Goal: Information Seeking & Learning: Learn about a topic

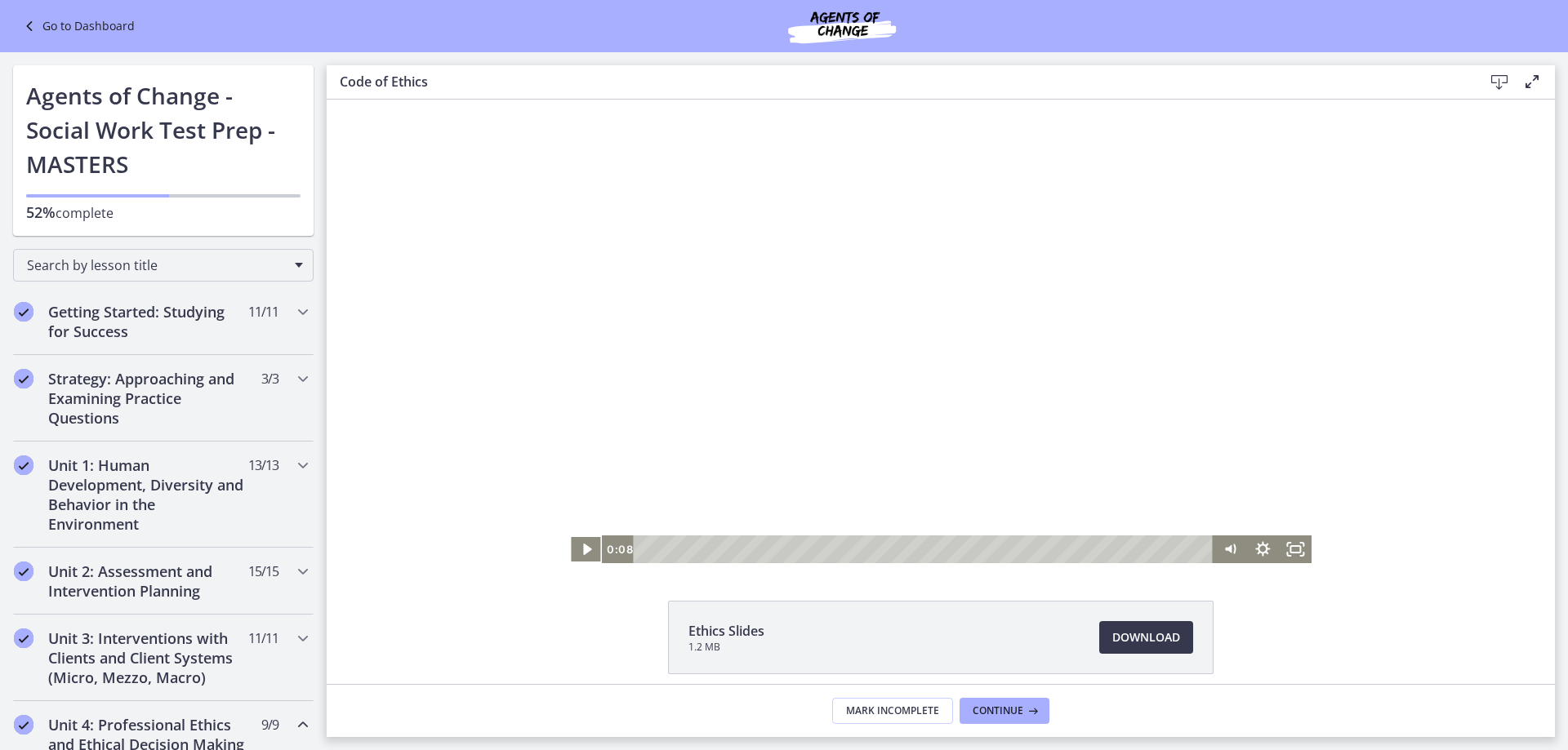
scroll to position [409, 0]
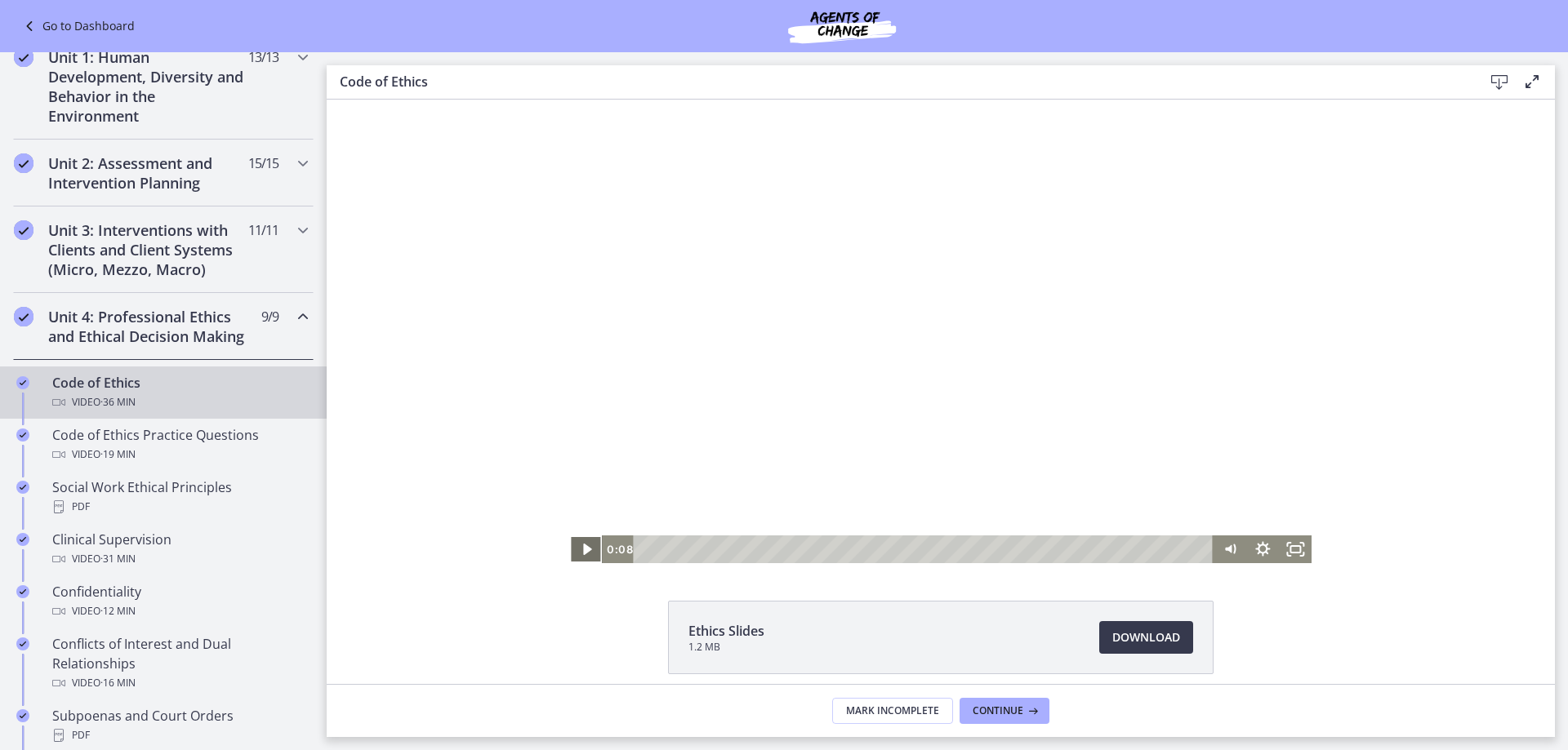
click at [583, 544] on icon "Play Video" at bounding box center [587, 549] width 32 height 27
click at [1225, 491] on div "Volume" at bounding box center [1229, 491] width 32 height 90
click at [1223, 501] on div "Volume" at bounding box center [1229, 491] width 32 height 90
click at [1225, 510] on div "Volume" at bounding box center [1229, 491] width 32 height 90
click at [580, 548] on icon "Pause" at bounding box center [586, 549] width 32 height 27
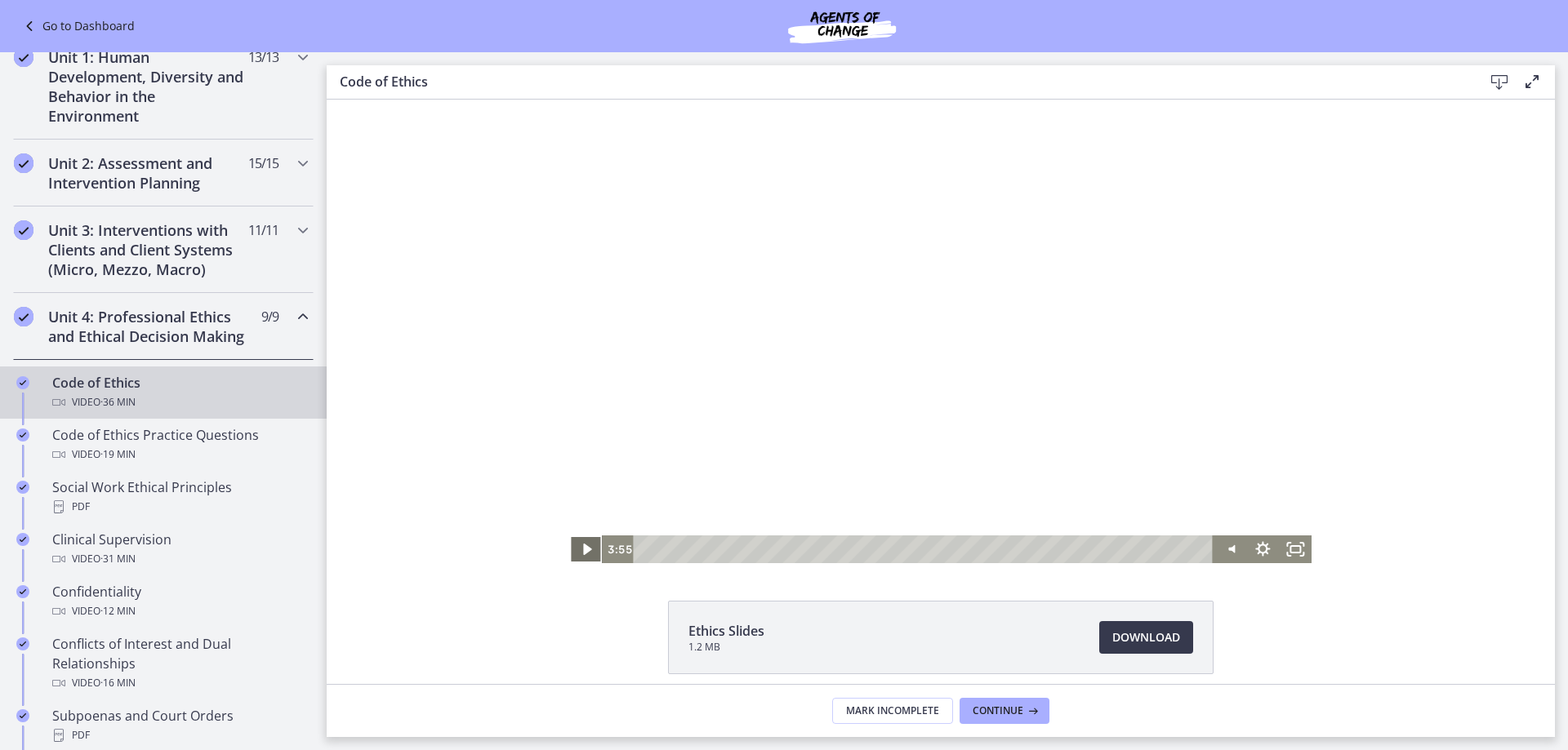
click at [583, 553] on icon "Play Video" at bounding box center [587, 549] width 8 height 12
click at [582, 550] on icon "Pause" at bounding box center [586, 549] width 9 height 11
click at [585, 551] on icon "Play Video" at bounding box center [587, 549] width 32 height 27
click at [575, 546] on icon "Pause" at bounding box center [586, 549] width 32 height 27
click at [583, 545] on icon "Play Video" at bounding box center [587, 549] width 8 height 12
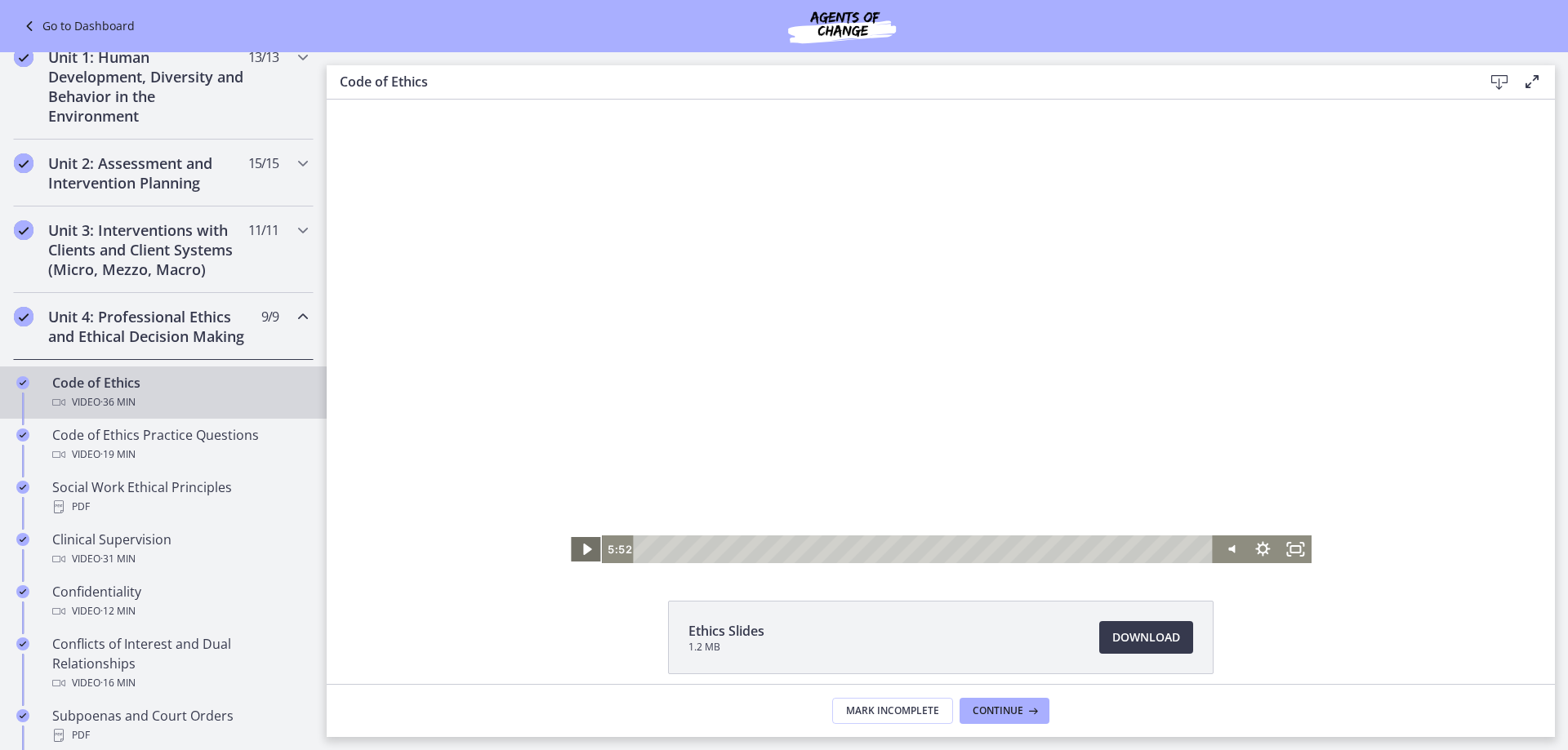
click at [583, 545] on icon "Play Video" at bounding box center [587, 549] width 8 height 12
click at [582, 552] on icon "Play Video" at bounding box center [587, 549] width 10 height 14
click at [783, 549] on div "9:21" at bounding box center [926, 549] width 560 height 27
click at [800, 553] on div "10:25" at bounding box center [926, 549] width 560 height 27
click at [811, 550] on div "11:12" at bounding box center [926, 549] width 560 height 27
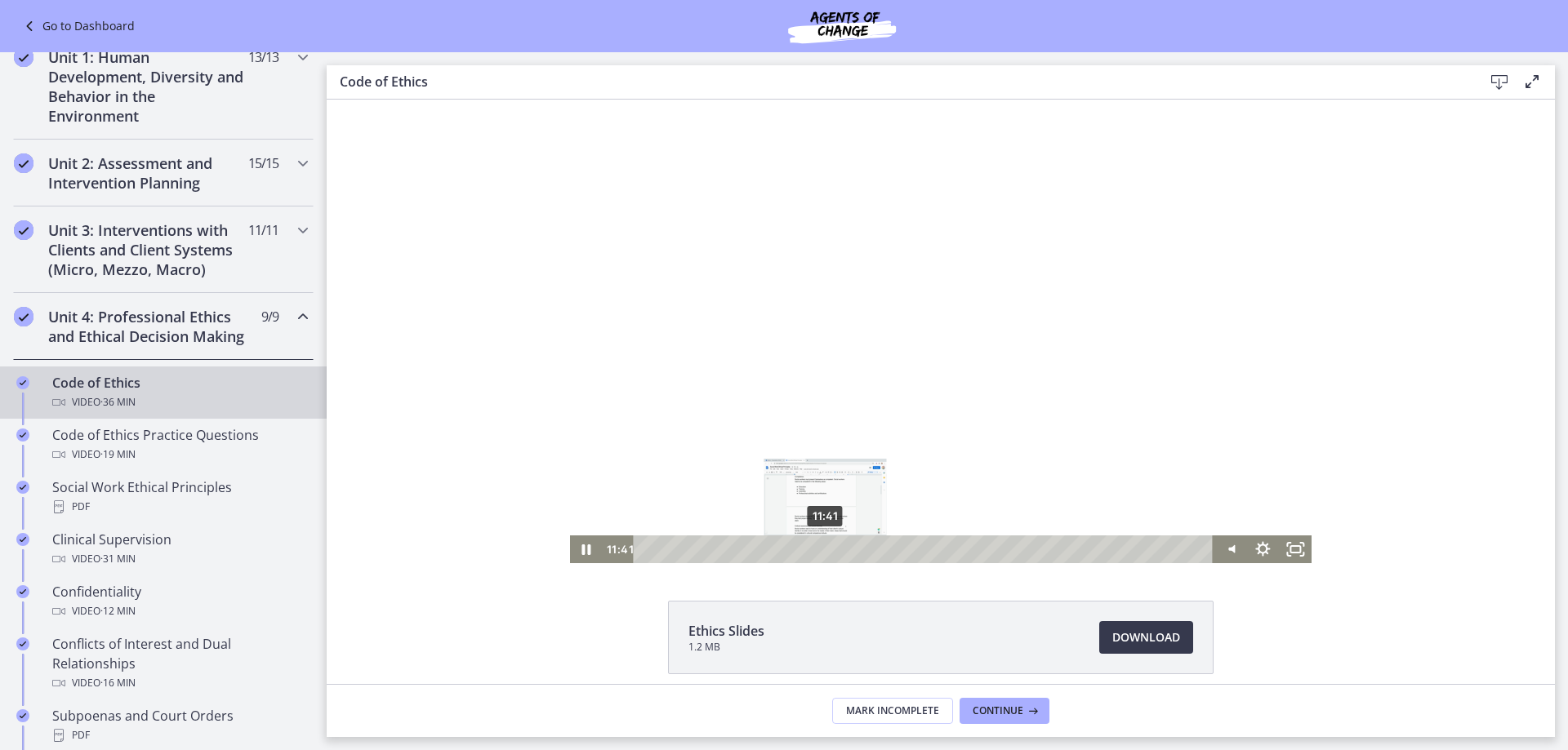
click at [819, 552] on div "11:41" at bounding box center [926, 549] width 560 height 27
click at [826, 551] on div "12:10" at bounding box center [926, 549] width 560 height 27
click at [835, 549] on div "12:45" at bounding box center [926, 549] width 560 height 27
click at [847, 548] on div "13:30" at bounding box center [926, 549] width 560 height 27
click at [859, 552] on div "14:21" at bounding box center [926, 549] width 560 height 27
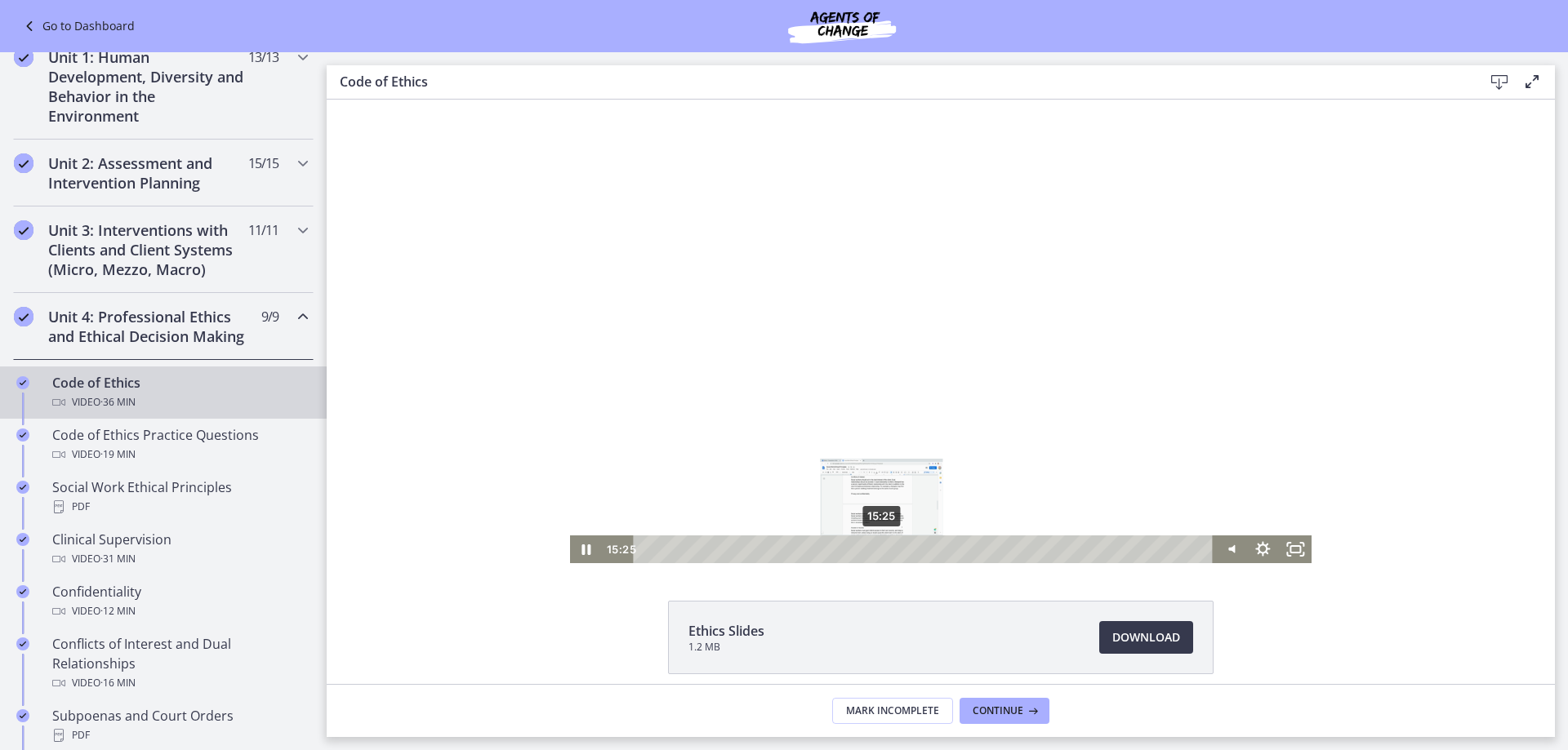
click at [876, 553] on div "15:25" at bounding box center [926, 549] width 560 height 27
click at [888, 550] on div "16:09" at bounding box center [926, 549] width 560 height 27
click at [898, 550] on div "16:48" at bounding box center [926, 549] width 560 height 27
click at [582, 554] on icon "Pause" at bounding box center [586, 549] width 9 height 11
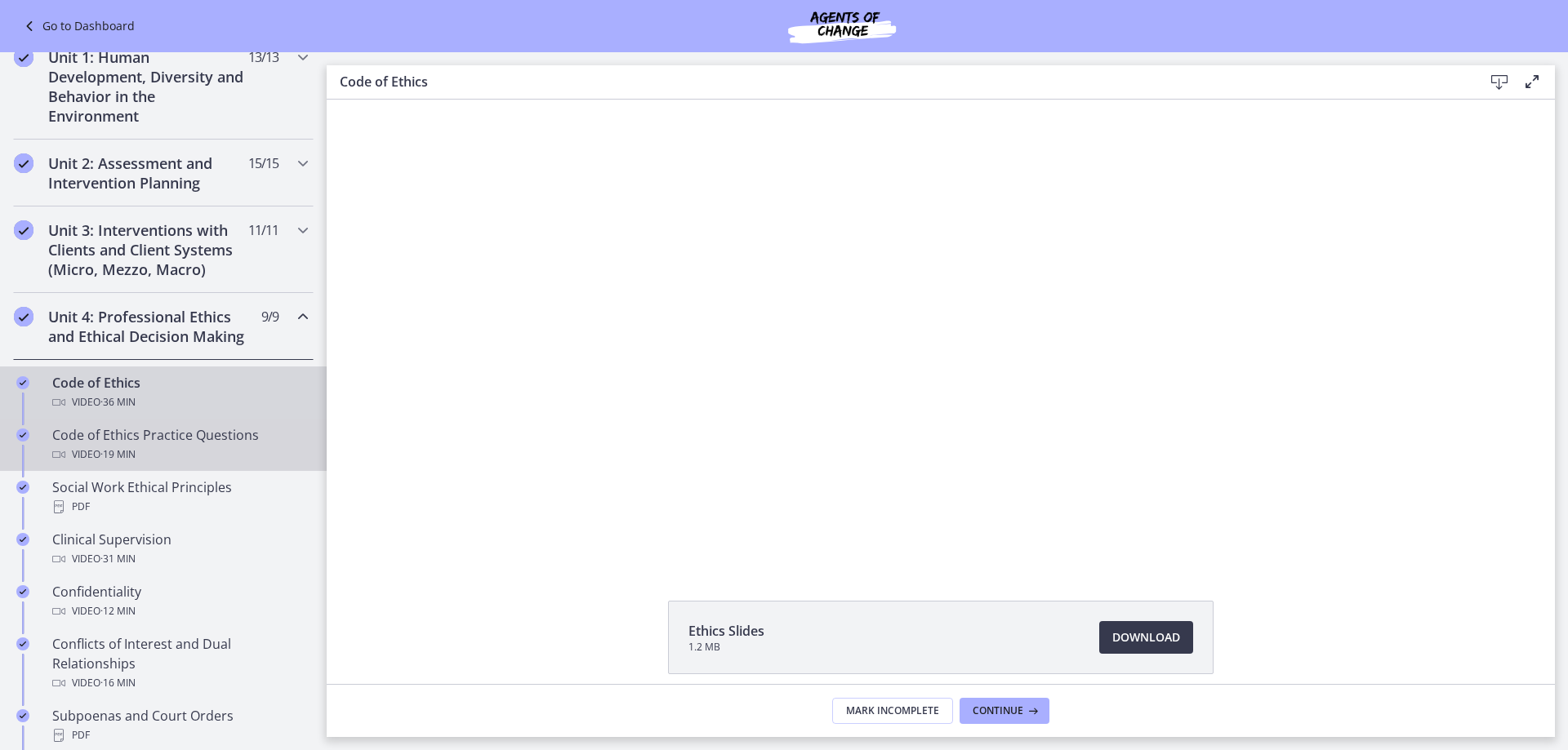
click at [191, 465] on div "Video · 19 min" at bounding box center [179, 455] width 254 height 20
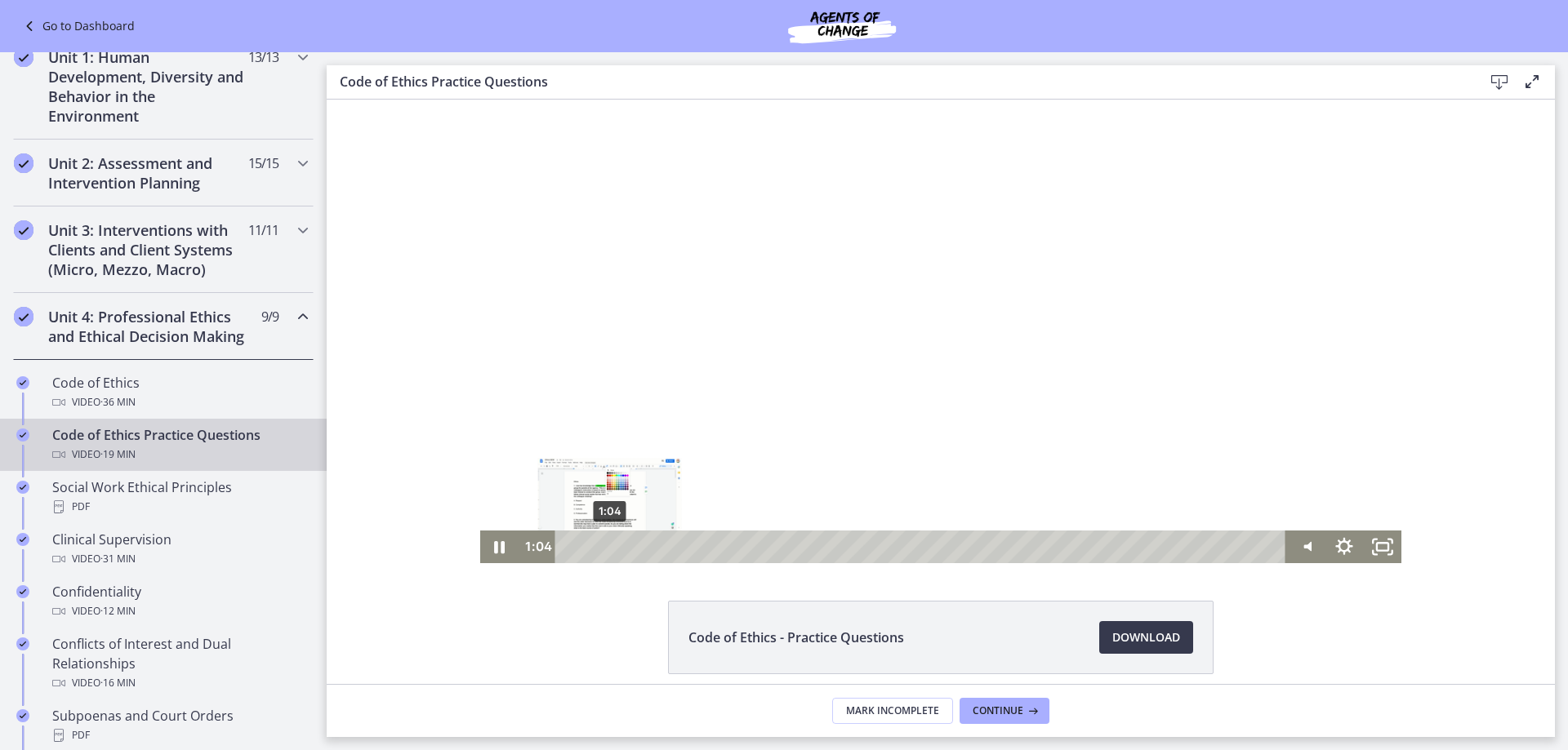
click at [603, 549] on div "1:04" at bounding box center [922, 546] width 707 height 32
click at [619, 545] on div "1:29" at bounding box center [922, 546] width 707 height 32
click at [631, 551] on div "1:47" at bounding box center [922, 546] width 707 height 32
click at [685, 543] on div "3:14" at bounding box center [922, 546] width 707 height 32
click at [691, 546] on div "Playbar" at bounding box center [696, 546] width 11 height 11
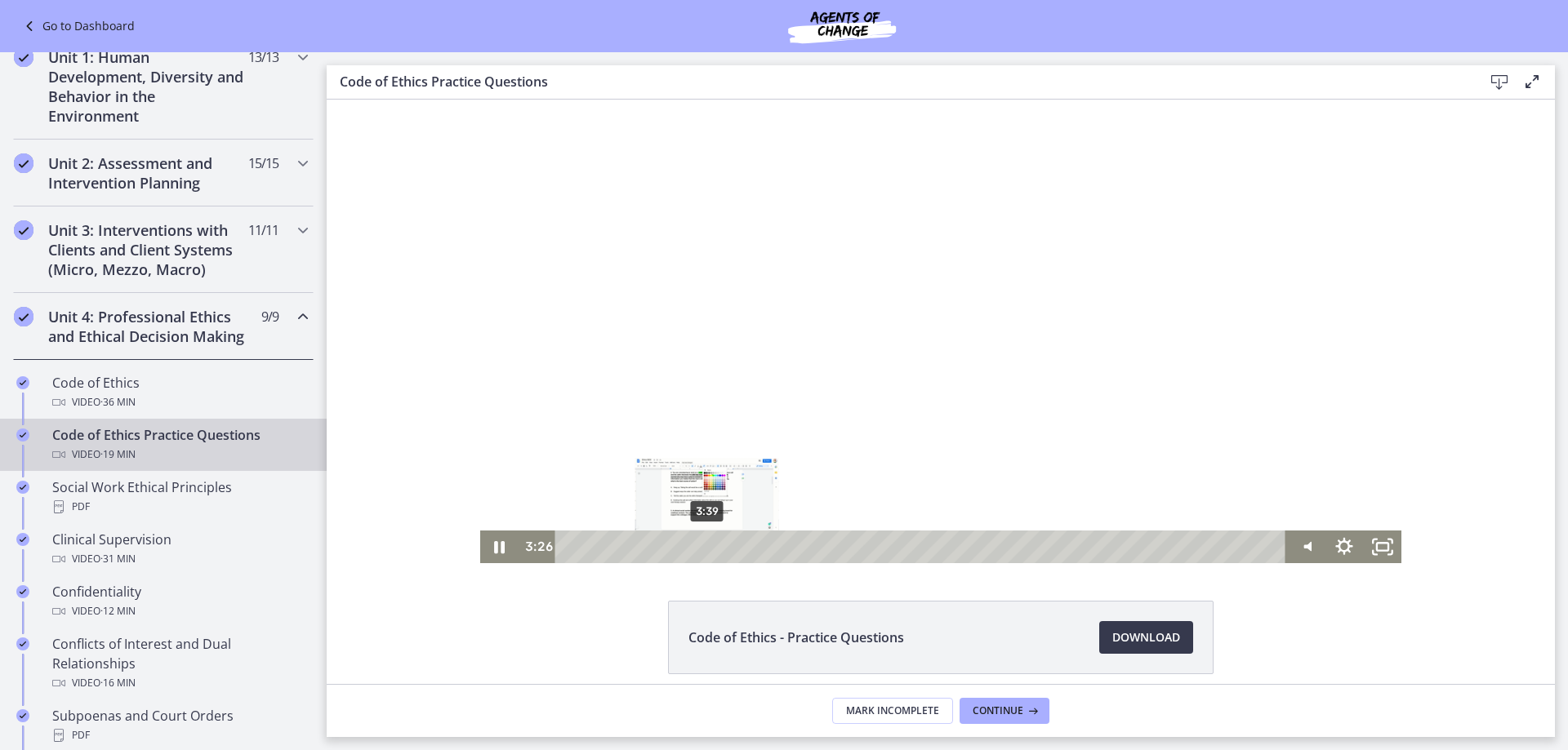
click at [700, 544] on div "3:39" at bounding box center [922, 546] width 707 height 32
click at [711, 546] on div "3:56" at bounding box center [922, 546] width 707 height 32
click at [720, 547] on div "4:10" at bounding box center [922, 546] width 707 height 32
click at [757, 547] on div "5:09" at bounding box center [922, 546] width 707 height 32
click at [764, 545] on div "5:21" at bounding box center [922, 546] width 707 height 32
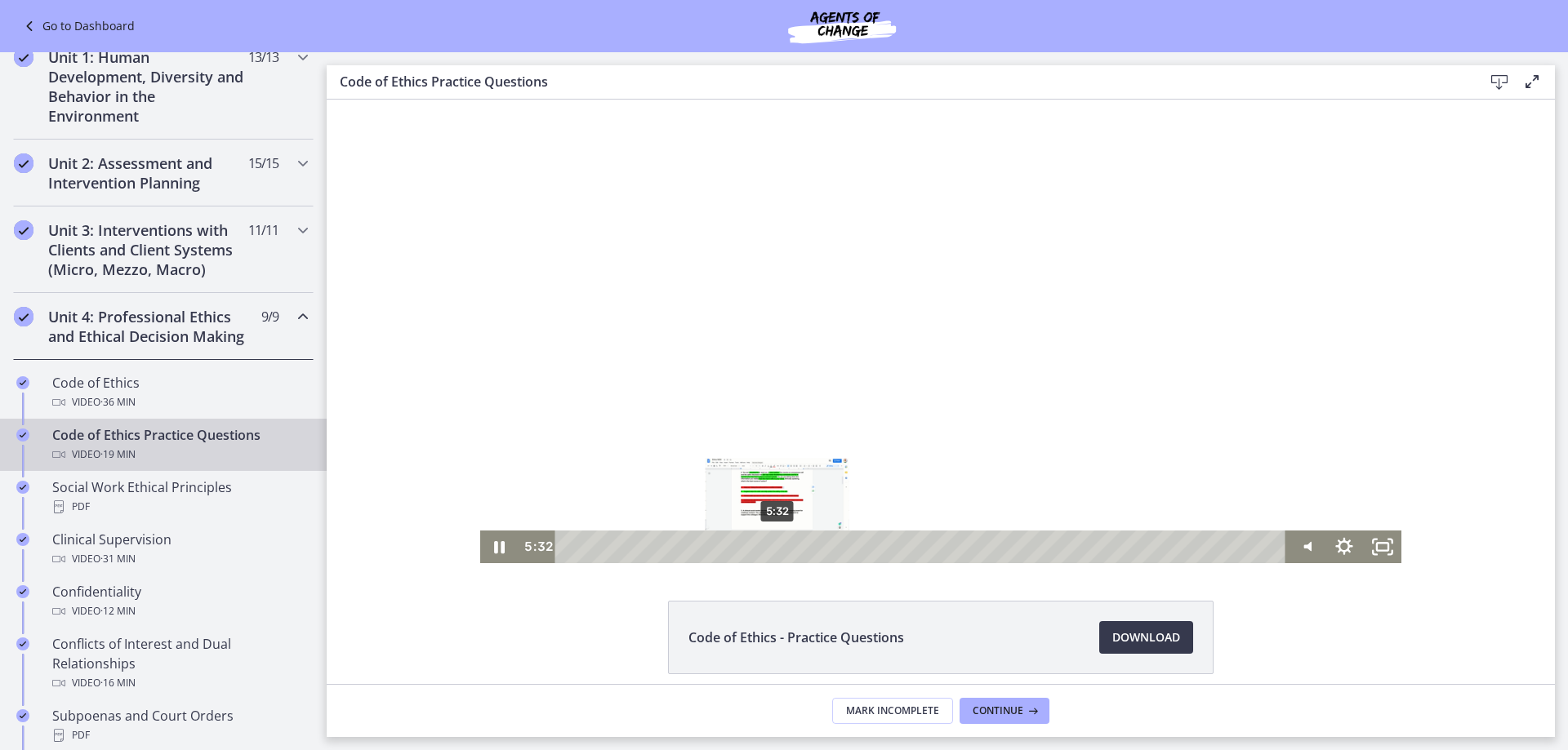
click at [772, 546] on div "5:32" at bounding box center [922, 546] width 707 height 32
click at [777, 546] on div "Playbar" at bounding box center [782, 546] width 11 height 11
click at [815, 547] on div "6:43" at bounding box center [922, 546] width 707 height 32
click at [824, 545] on div "6:56" at bounding box center [922, 546] width 707 height 32
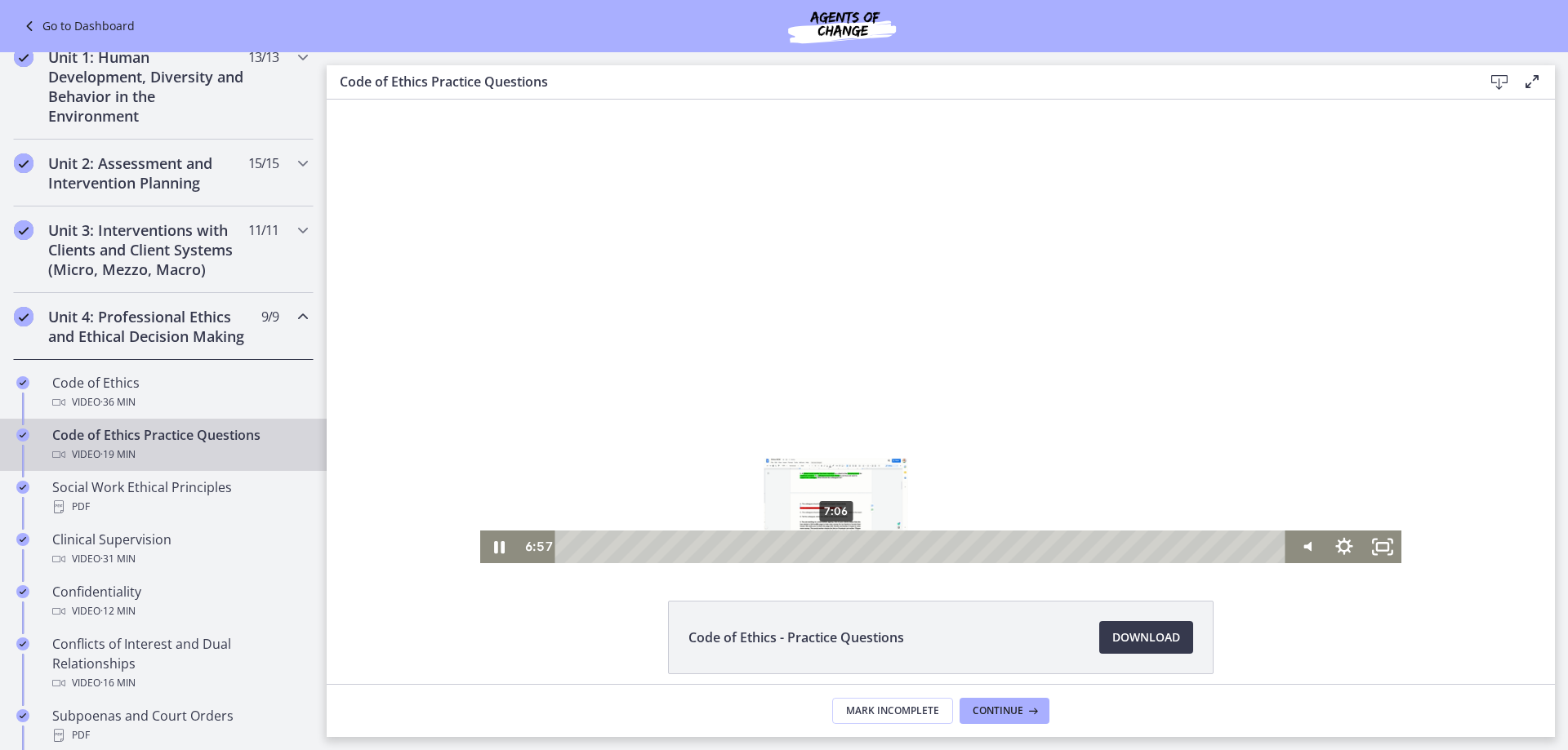
click at [831, 545] on div "7:06" at bounding box center [922, 546] width 707 height 32
click at [874, 547] on div "8:15" at bounding box center [922, 546] width 707 height 32
click at [879, 545] on div "8:24" at bounding box center [922, 546] width 707 height 32
click at [885, 545] on div "8:33" at bounding box center [922, 546] width 707 height 32
click at [912, 543] on div "9:17" at bounding box center [922, 546] width 707 height 32
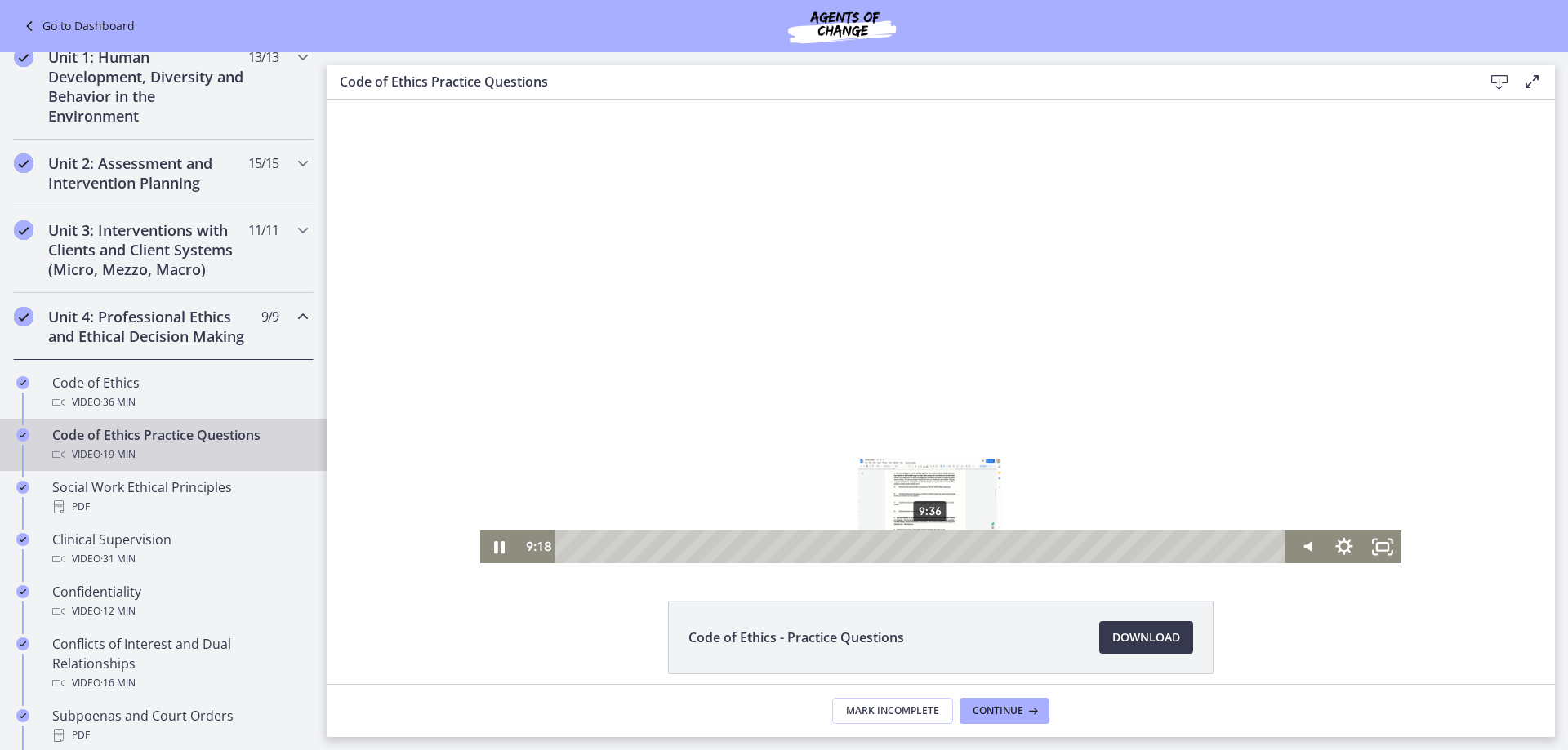
click at [926, 543] on div "9:36" at bounding box center [922, 546] width 707 height 32
click at [936, 543] on div "9:55" at bounding box center [922, 546] width 707 height 32
click at [983, 541] on div "11:08" at bounding box center [922, 546] width 707 height 32
click at [993, 544] on div "11:25" at bounding box center [922, 546] width 707 height 32
click at [1022, 549] on div "12:11" at bounding box center [922, 546] width 707 height 32
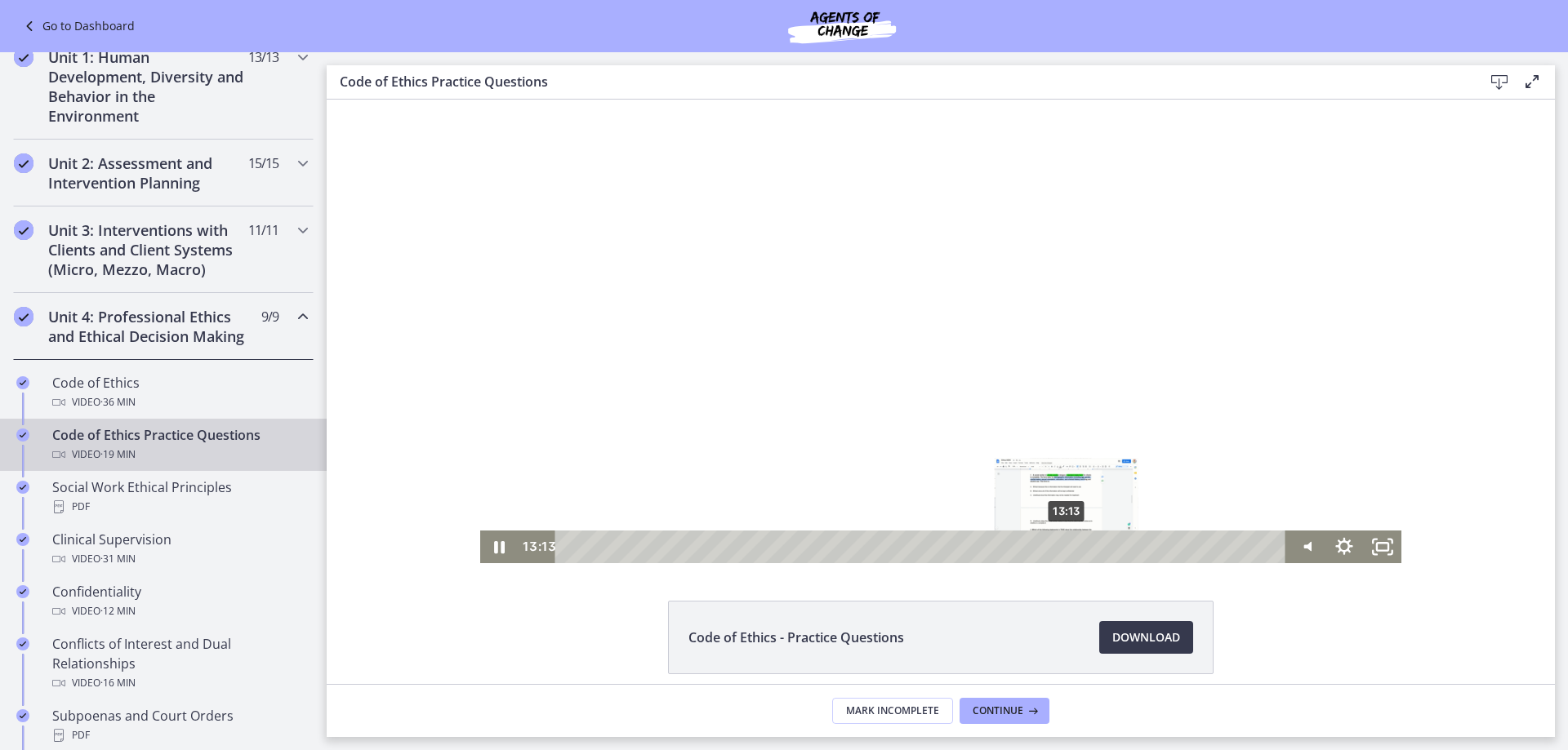
click at [1061, 546] on div "13:13" at bounding box center [922, 546] width 707 height 32
click at [1070, 544] on div "13:27" at bounding box center [922, 546] width 707 height 32
click at [1120, 548] on div "14:48" at bounding box center [922, 546] width 707 height 32
click at [1140, 545] on div "15:21" at bounding box center [922, 546] width 707 height 32
click at [1154, 544] on div "15:41" at bounding box center [922, 546] width 707 height 32
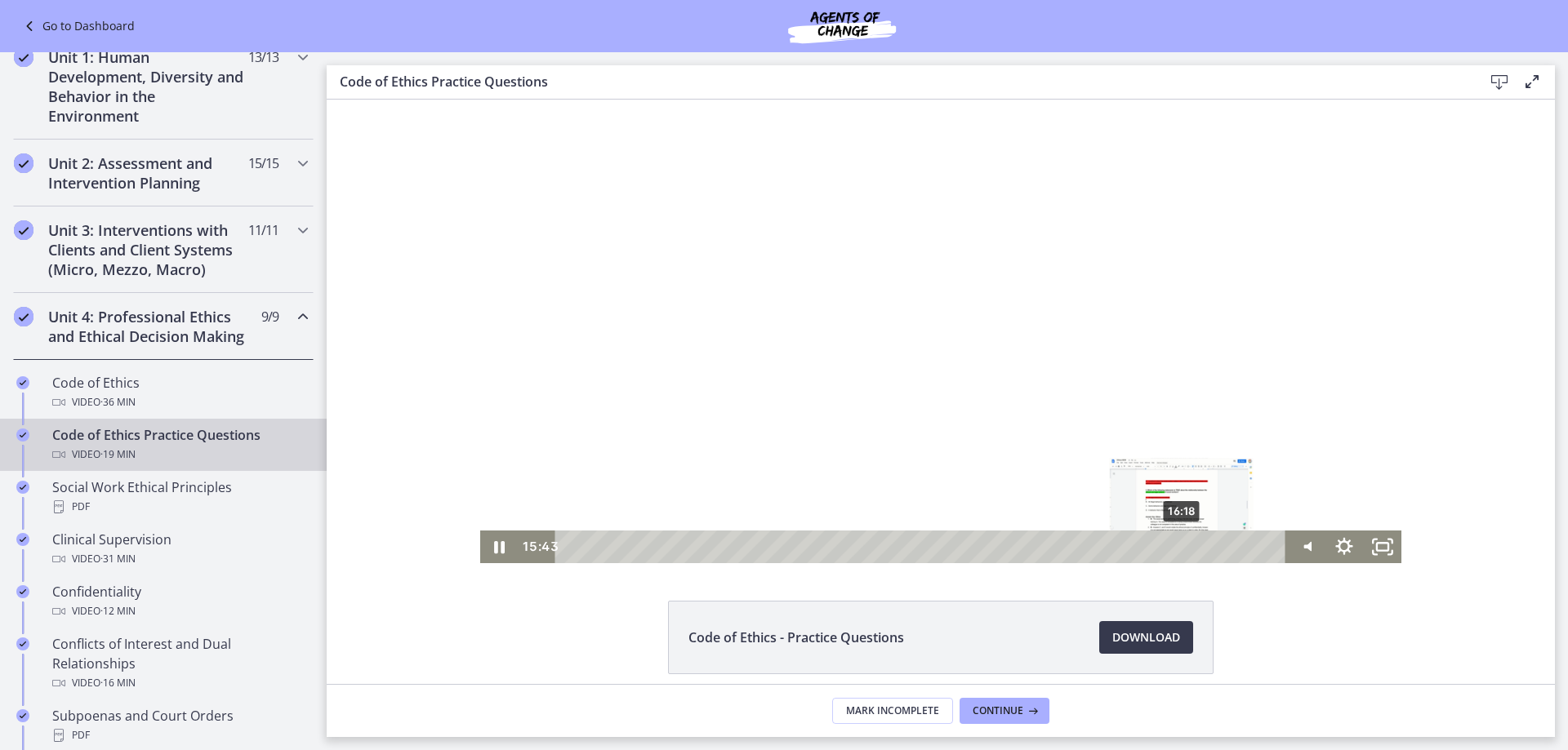
click at [1177, 545] on div "16:18" at bounding box center [922, 546] width 707 height 32
click at [1197, 546] on div "16:50" at bounding box center [922, 546] width 707 height 32
click at [1220, 547] on div "17:23" at bounding box center [922, 546] width 707 height 32
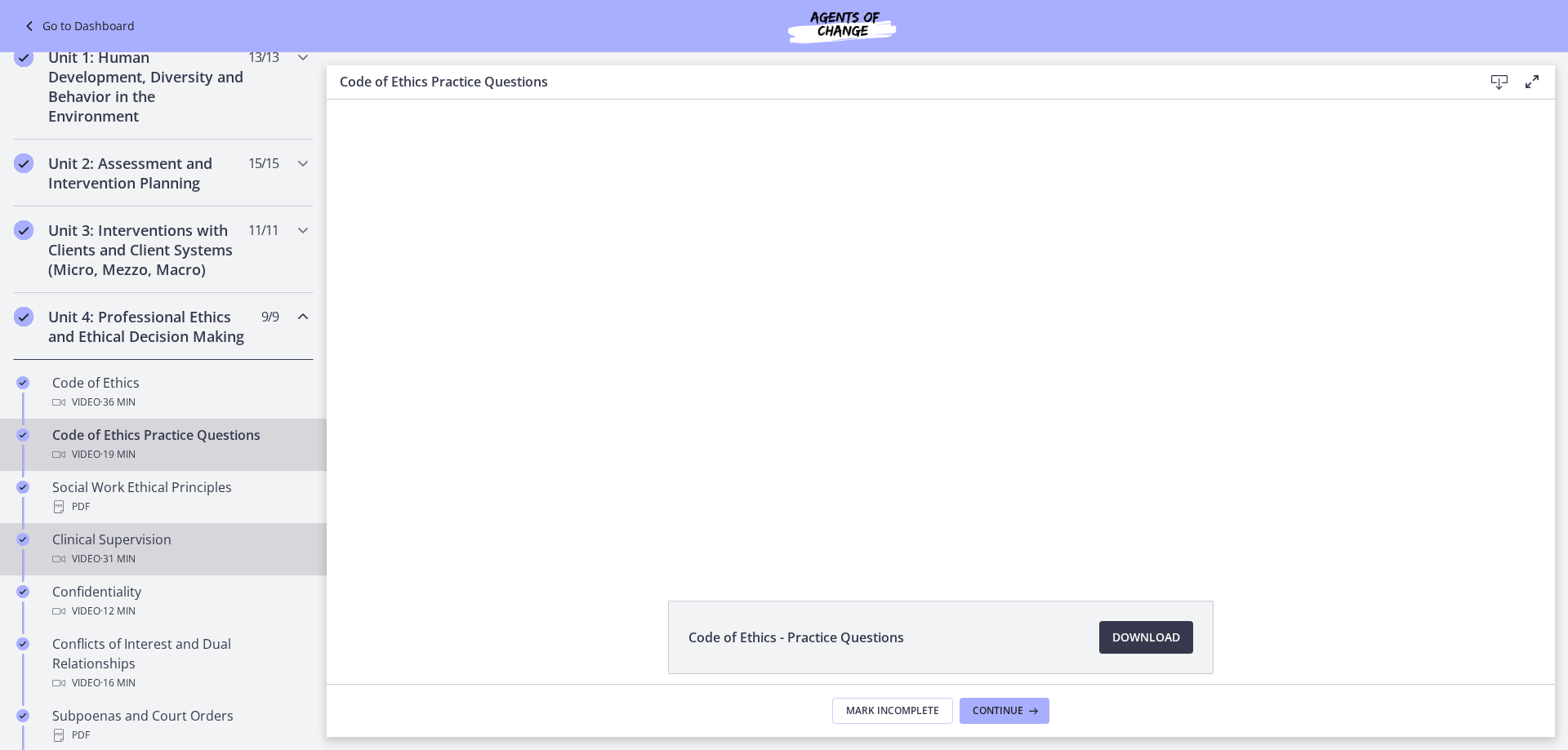
click at [138, 557] on div "Clinical Supervision Video · 31 min" at bounding box center [179, 549] width 254 height 39
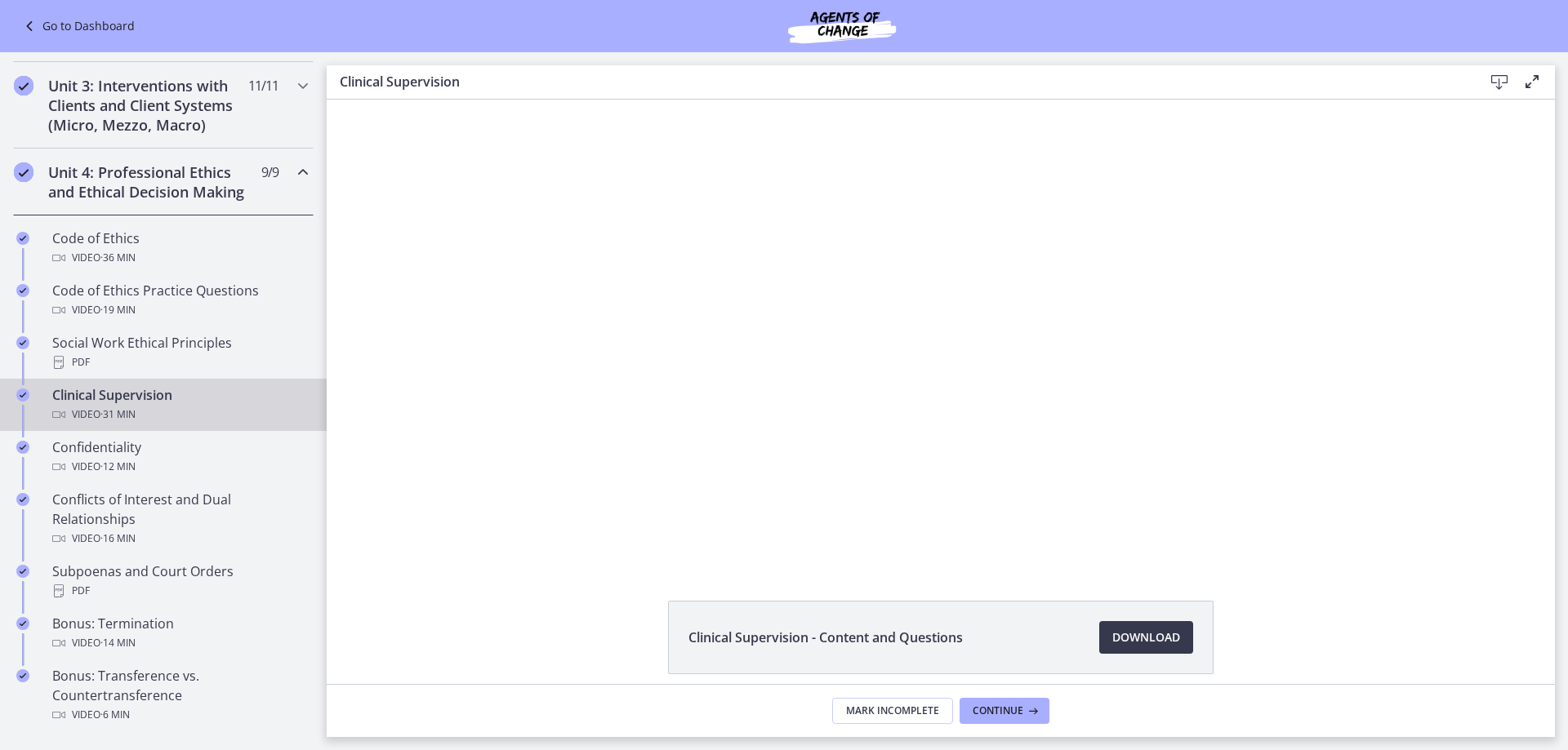
scroll to position [572, 0]
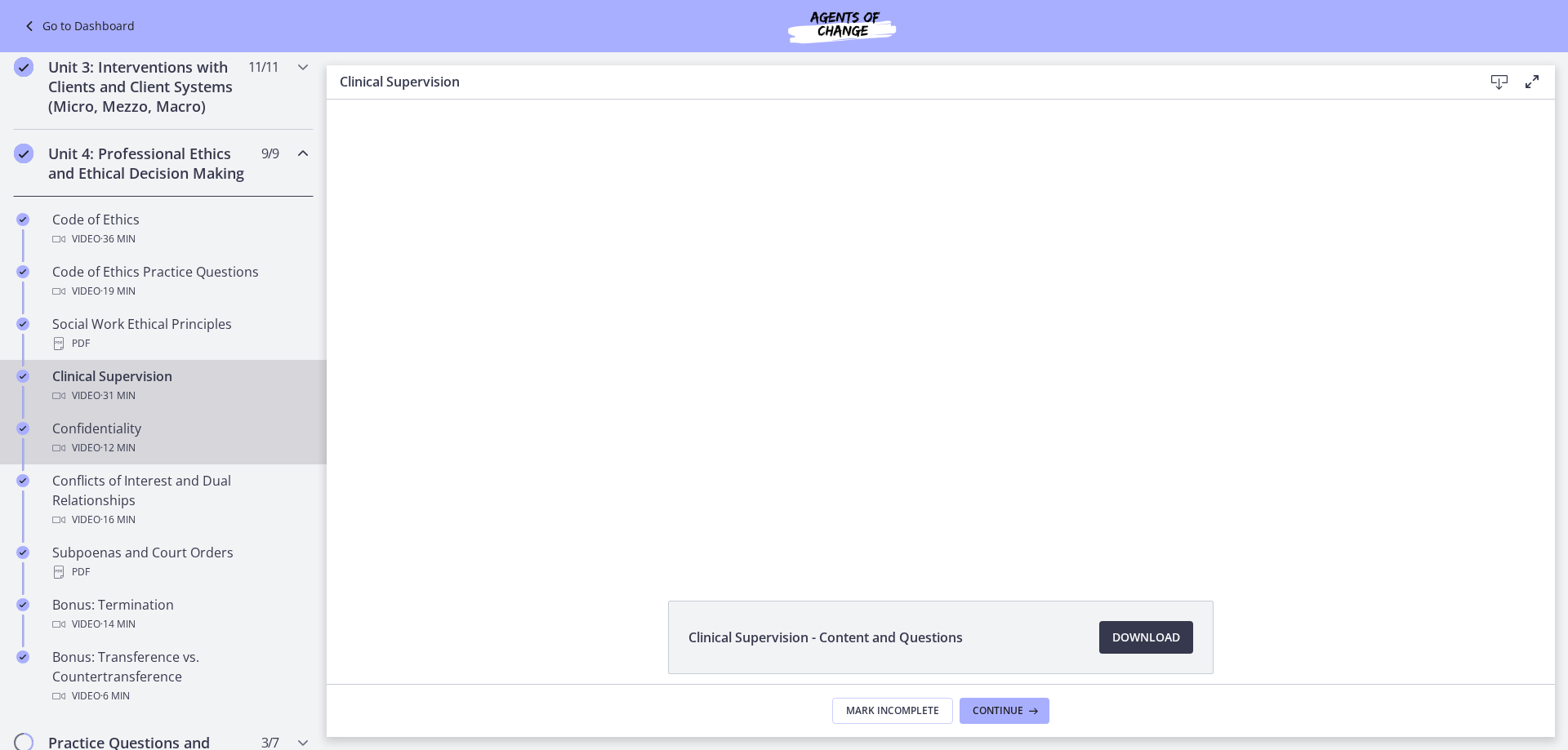
click at [109, 458] on span "· 12 min" at bounding box center [118, 448] width 35 height 20
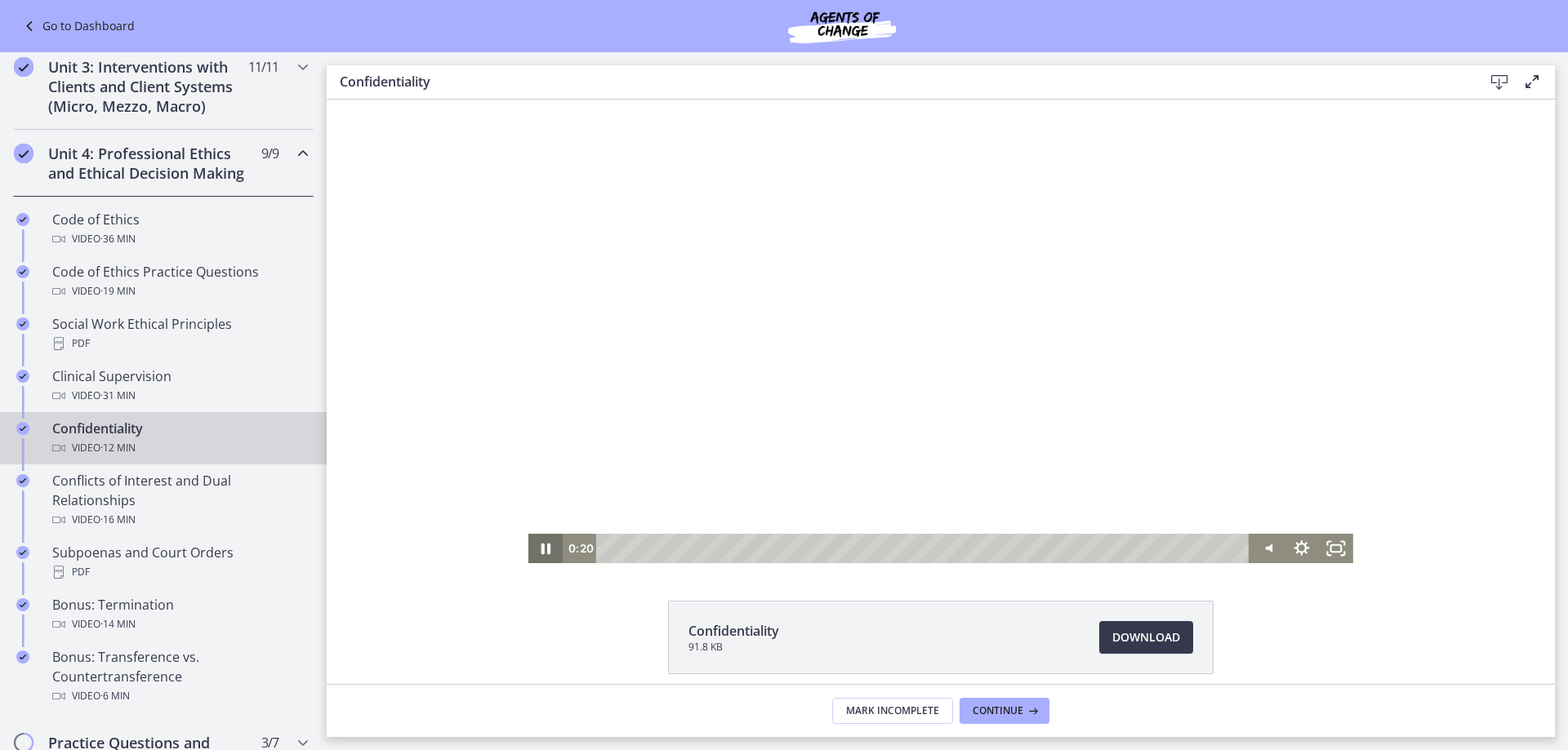
click at [531, 554] on icon "Pause" at bounding box center [544, 548] width 34 height 29
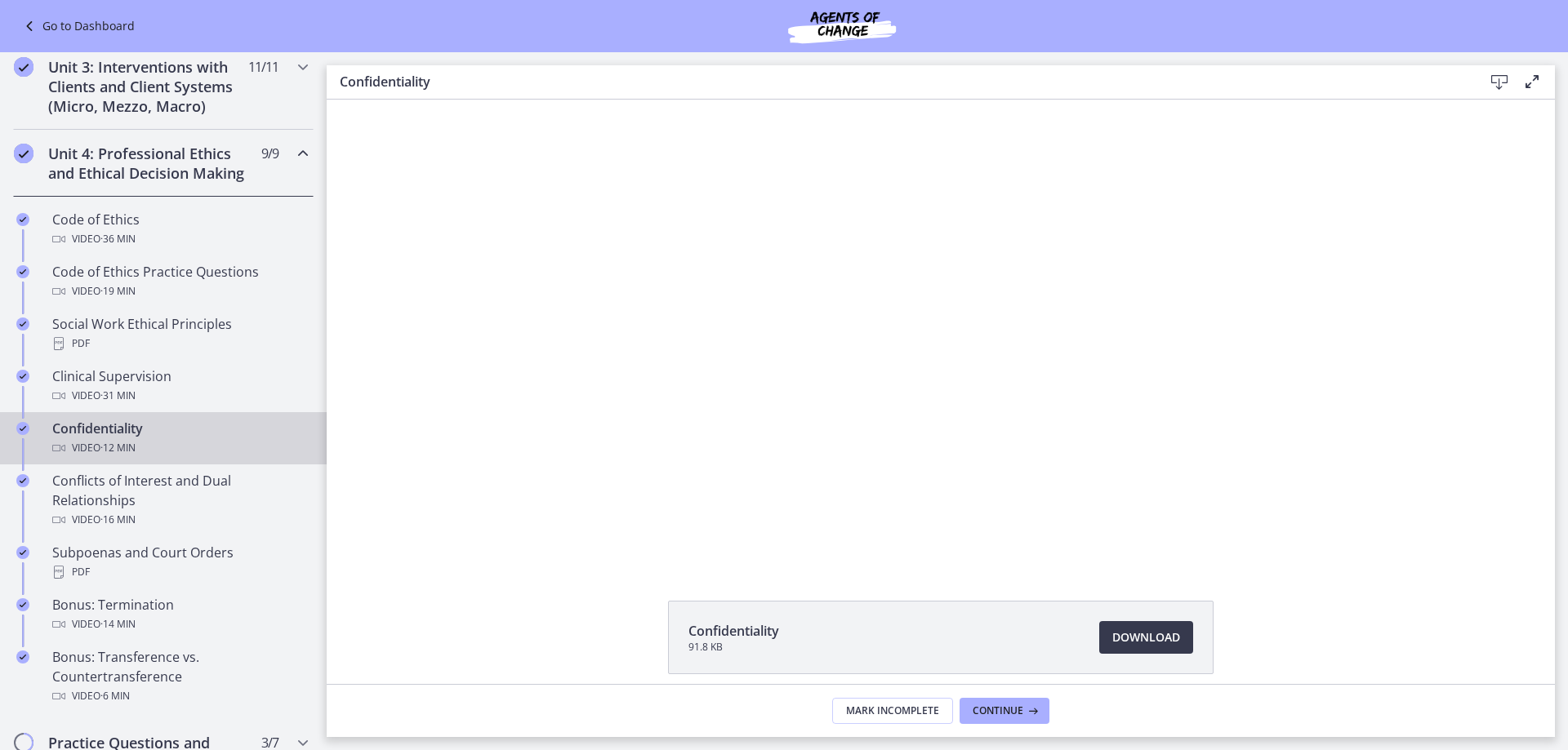
click at [420, 637] on div "Confidentiality 91.8 KB Download Opens in a new window" at bounding box center [941, 676] width 1228 height 152
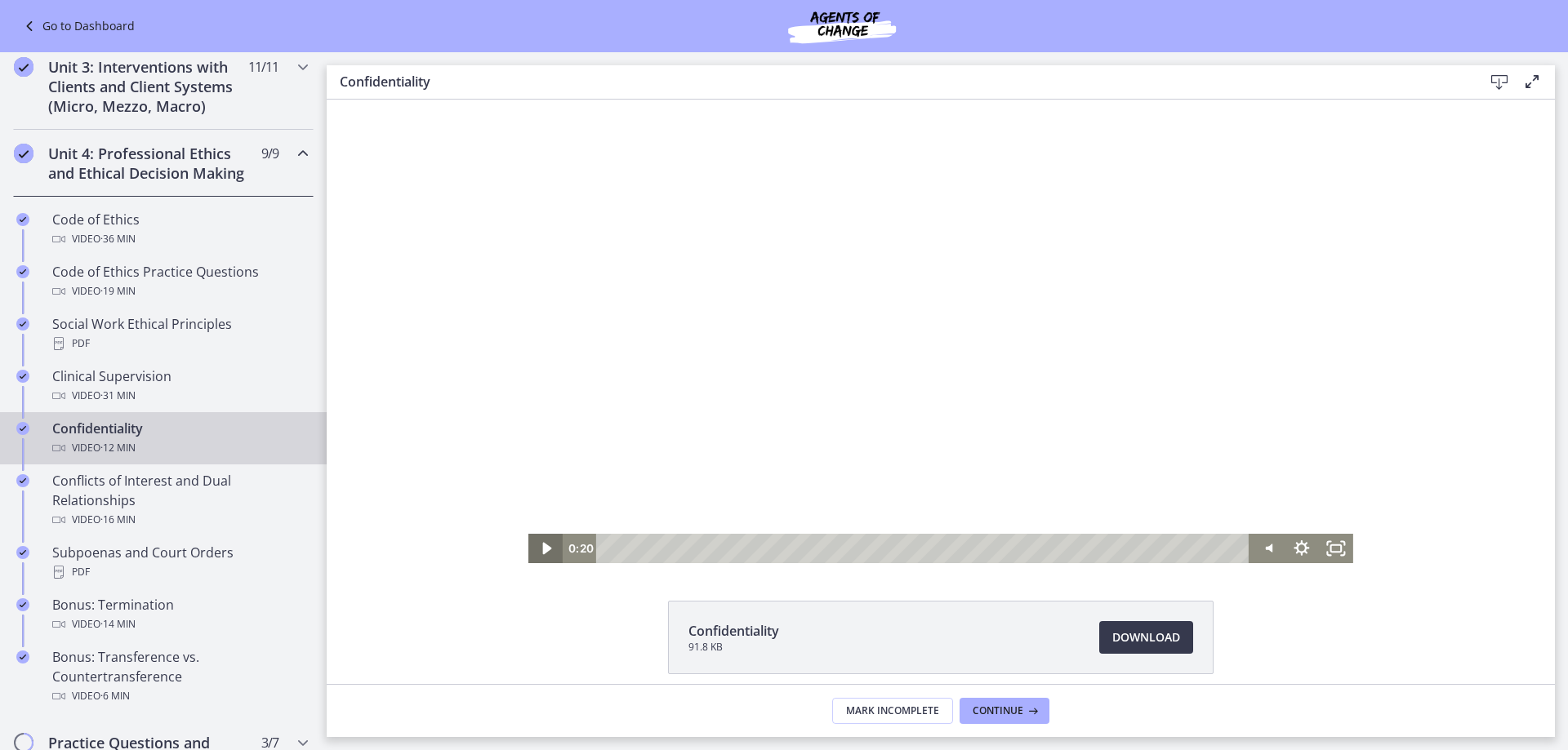
click at [541, 544] on icon "Play Video" at bounding box center [546, 548] width 34 height 29
click at [1261, 501] on div "Volume" at bounding box center [1266, 506] width 12 height 12
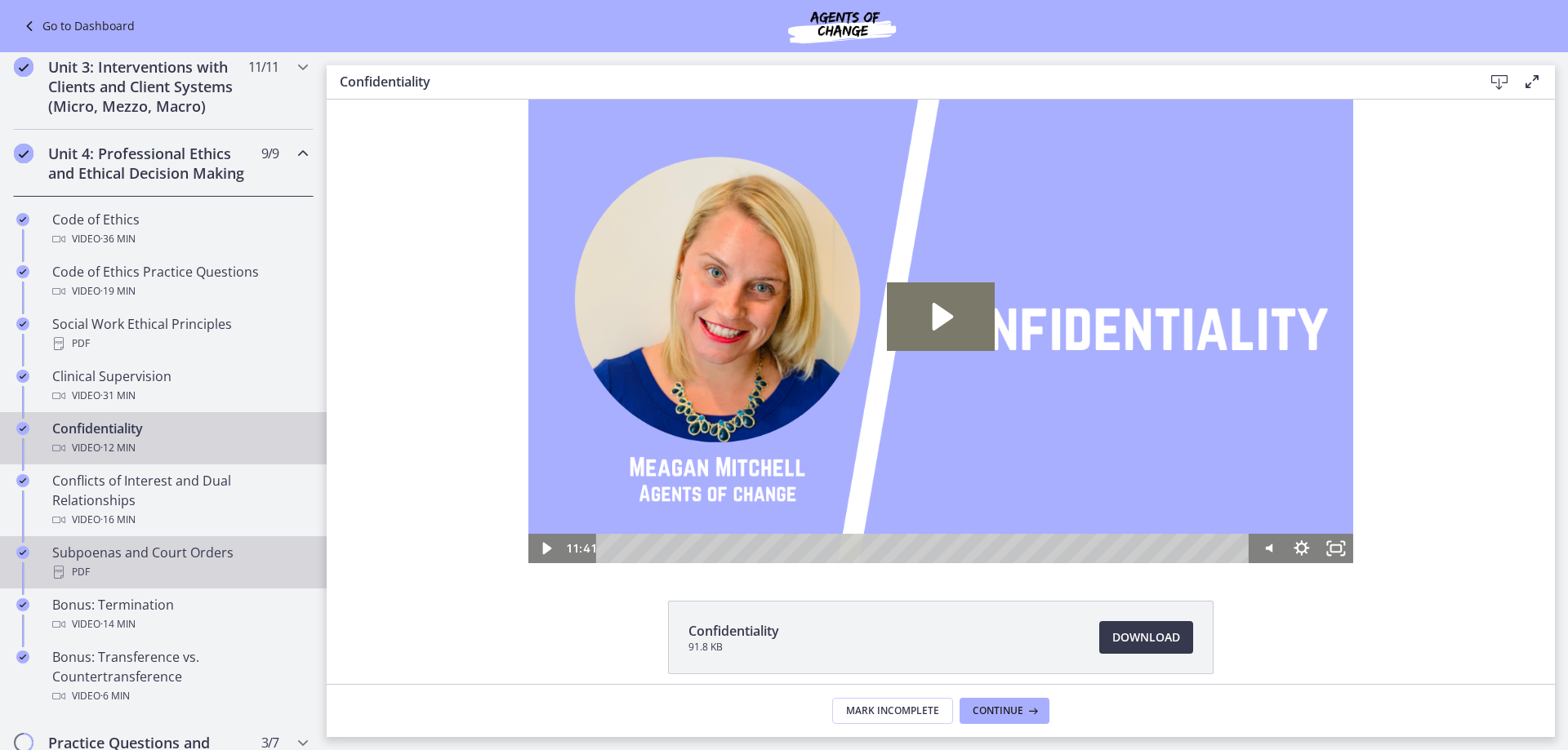
click at [91, 582] on div "PDF" at bounding box center [179, 573] width 254 height 20
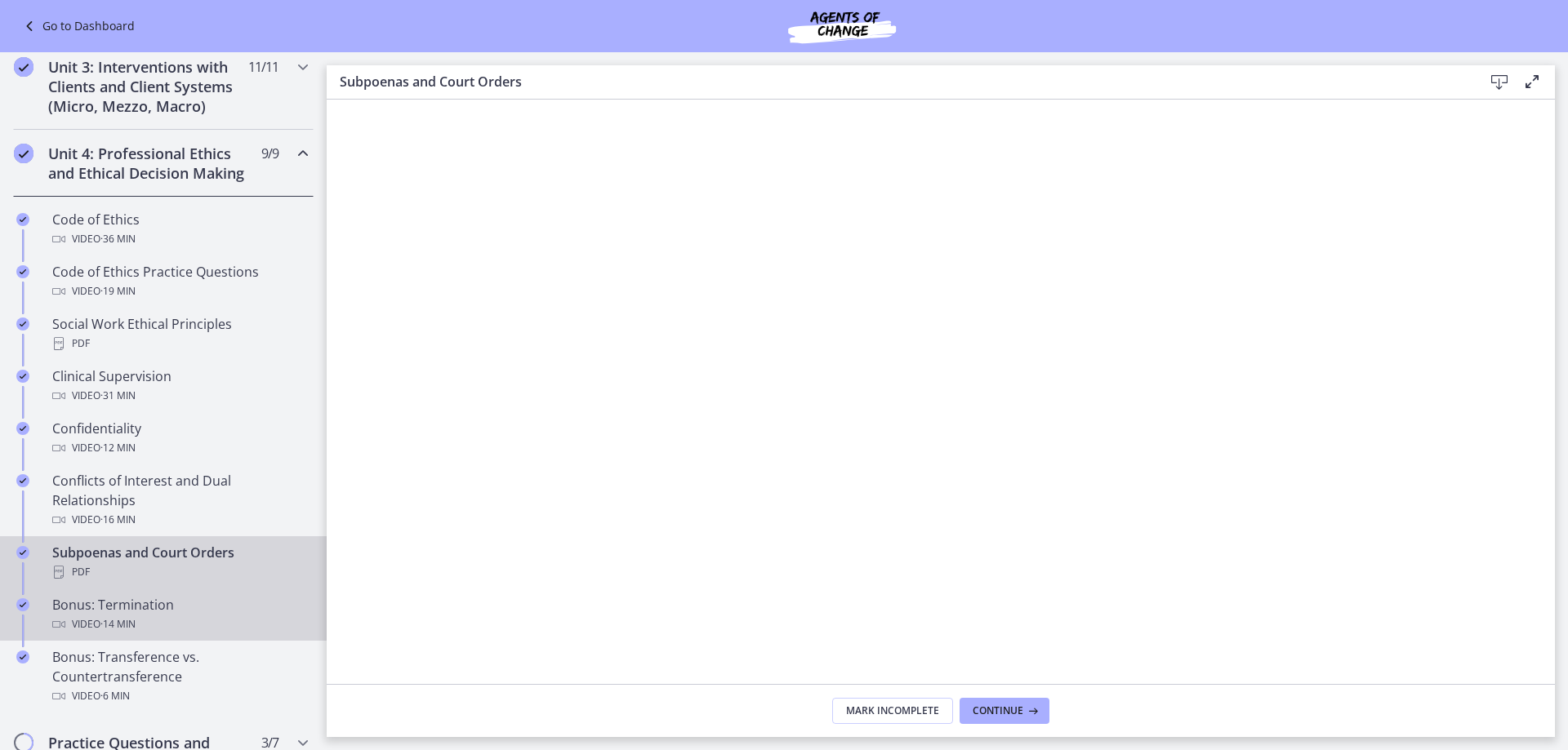
click at [136, 635] on span "· 14 min" at bounding box center [118, 625] width 35 height 20
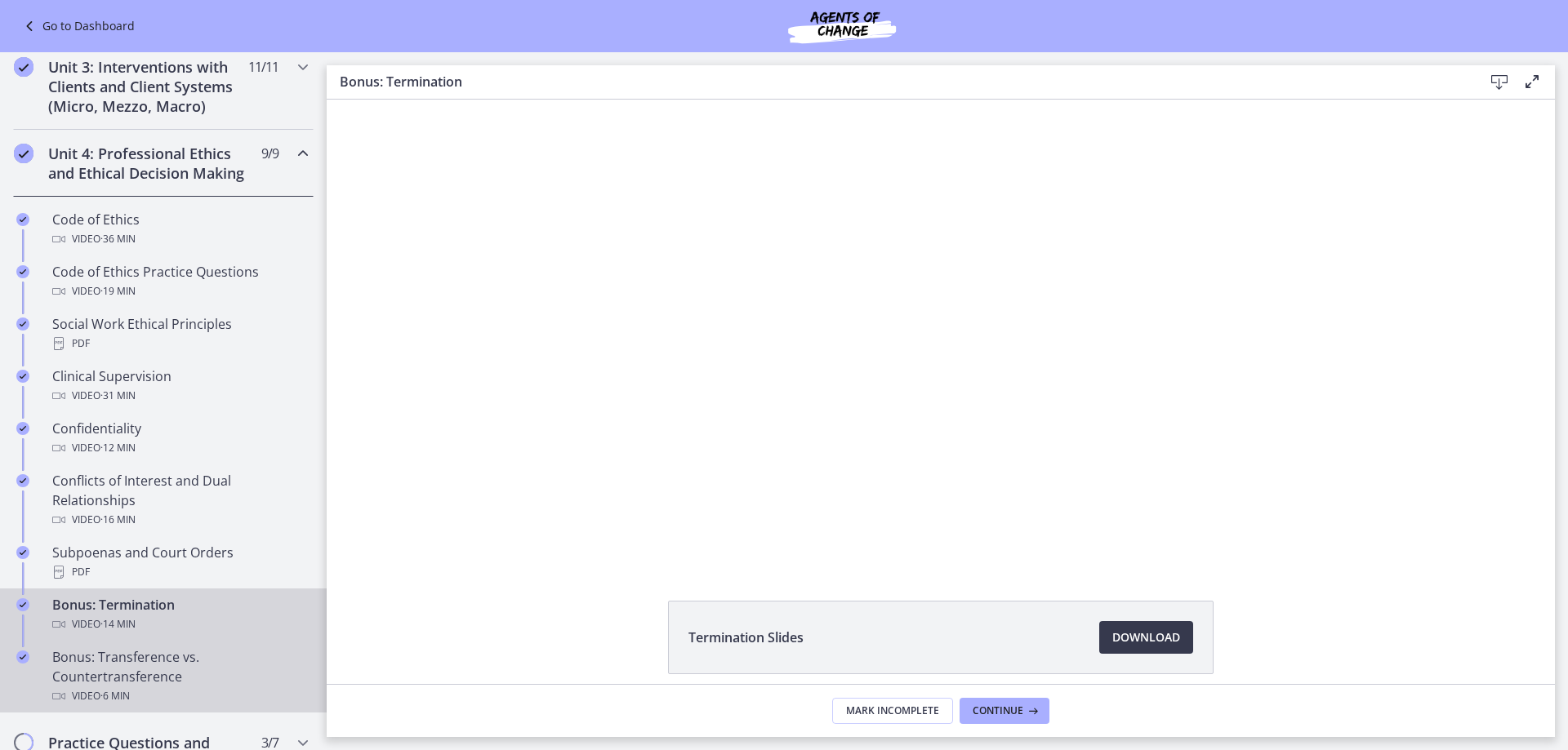
click at [235, 675] on div "Bonus: Transference vs. Countertransference Video · 6 min" at bounding box center [179, 676] width 254 height 59
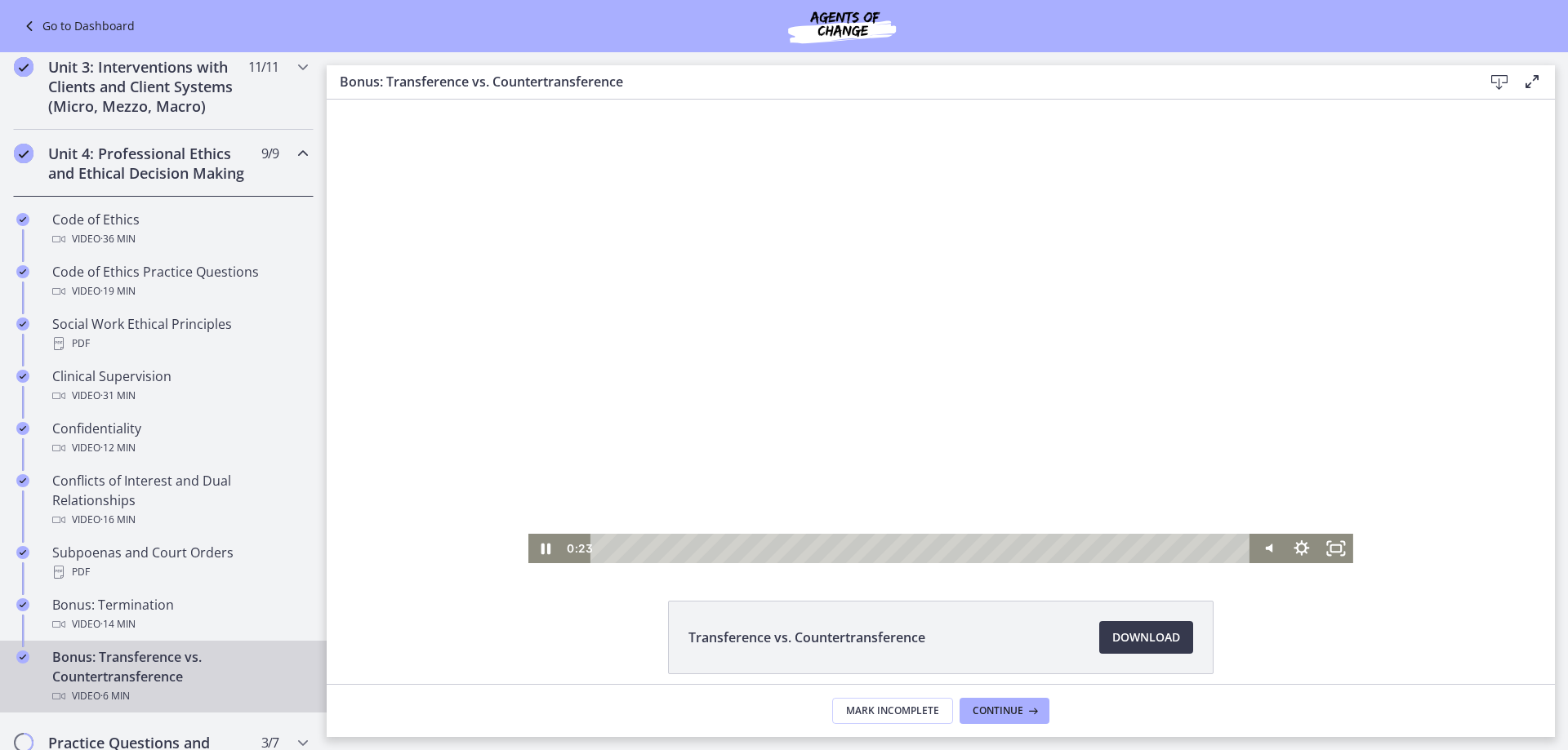
click at [677, 545] on div "Playbar" at bounding box center [922, 548] width 638 height 29
click at [710, 549] on div "1:08" at bounding box center [922, 548] width 638 height 29
click at [711, 549] on div "Playbar" at bounding box center [716, 549] width 10 height 10
click at [729, 550] on div "1:19" at bounding box center [922, 548] width 638 height 29
click at [747, 548] on div "1:30" at bounding box center [922, 548] width 638 height 29
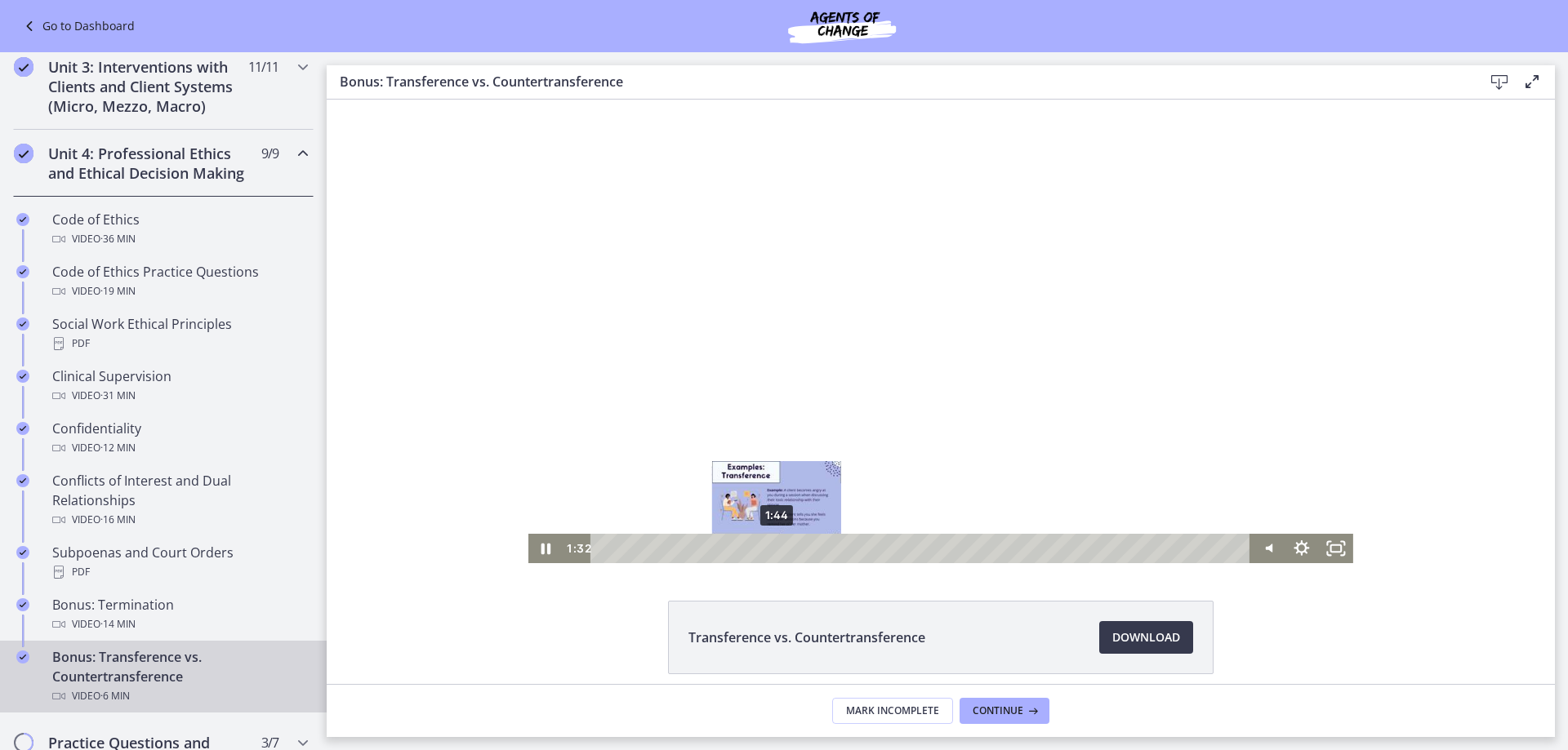
click at [770, 549] on div "1:44" at bounding box center [922, 548] width 638 height 29
click at [785, 549] on div "1:53" at bounding box center [922, 548] width 638 height 29
click at [782, 549] on div "Playbar" at bounding box center [777, 549] width 10 height 10
click at [802, 547] on div "2:04" at bounding box center [922, 548] width 638 height 29
click at [815, 546] on div "2:11" at bounding box center [922, 548] width 638 height 29
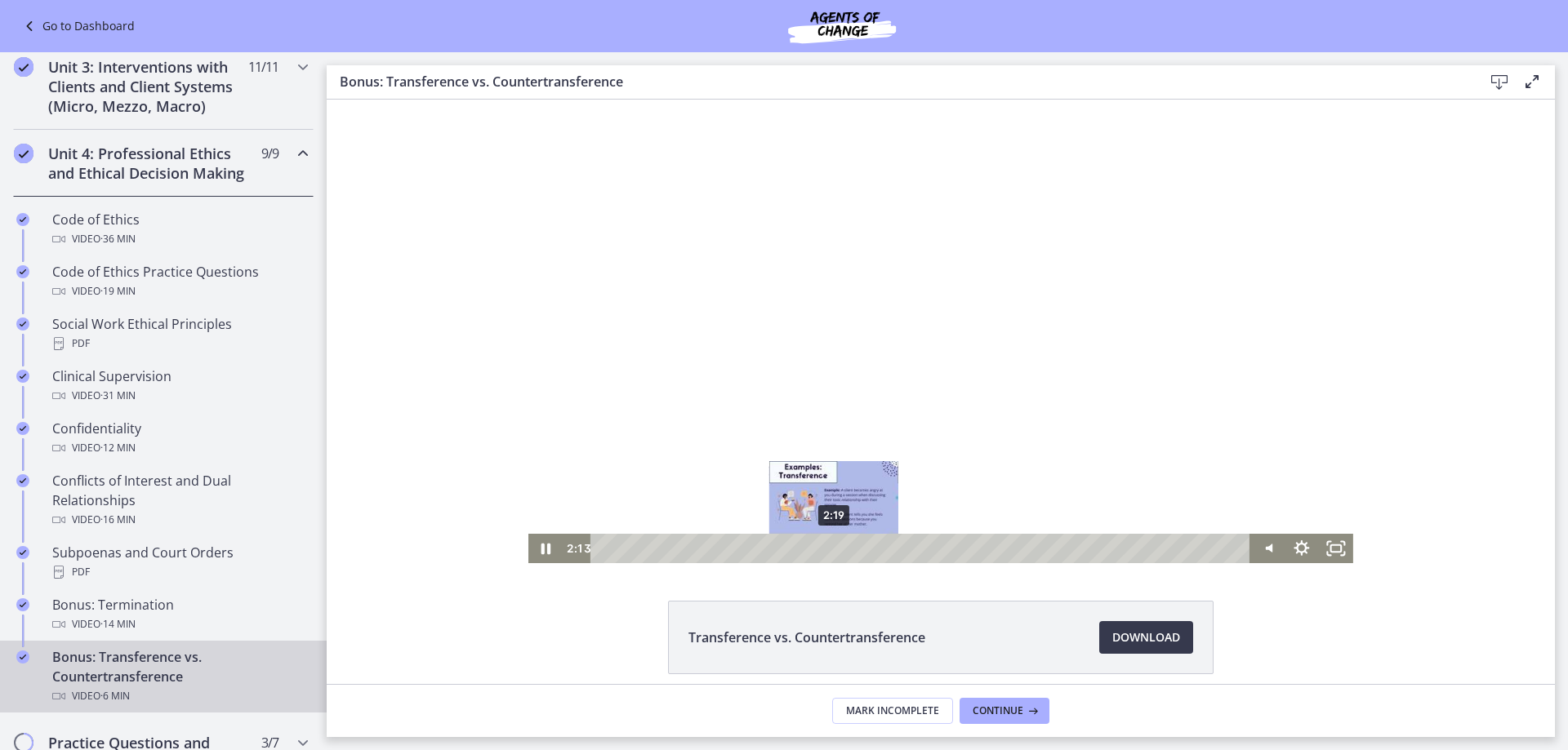
click at [828, 547] on div "2:19" at bounding box center [922, 548] width 638 height 29
click at [875, 551] on div "2:47" at bounding box center [922, 548] width 638 height 29
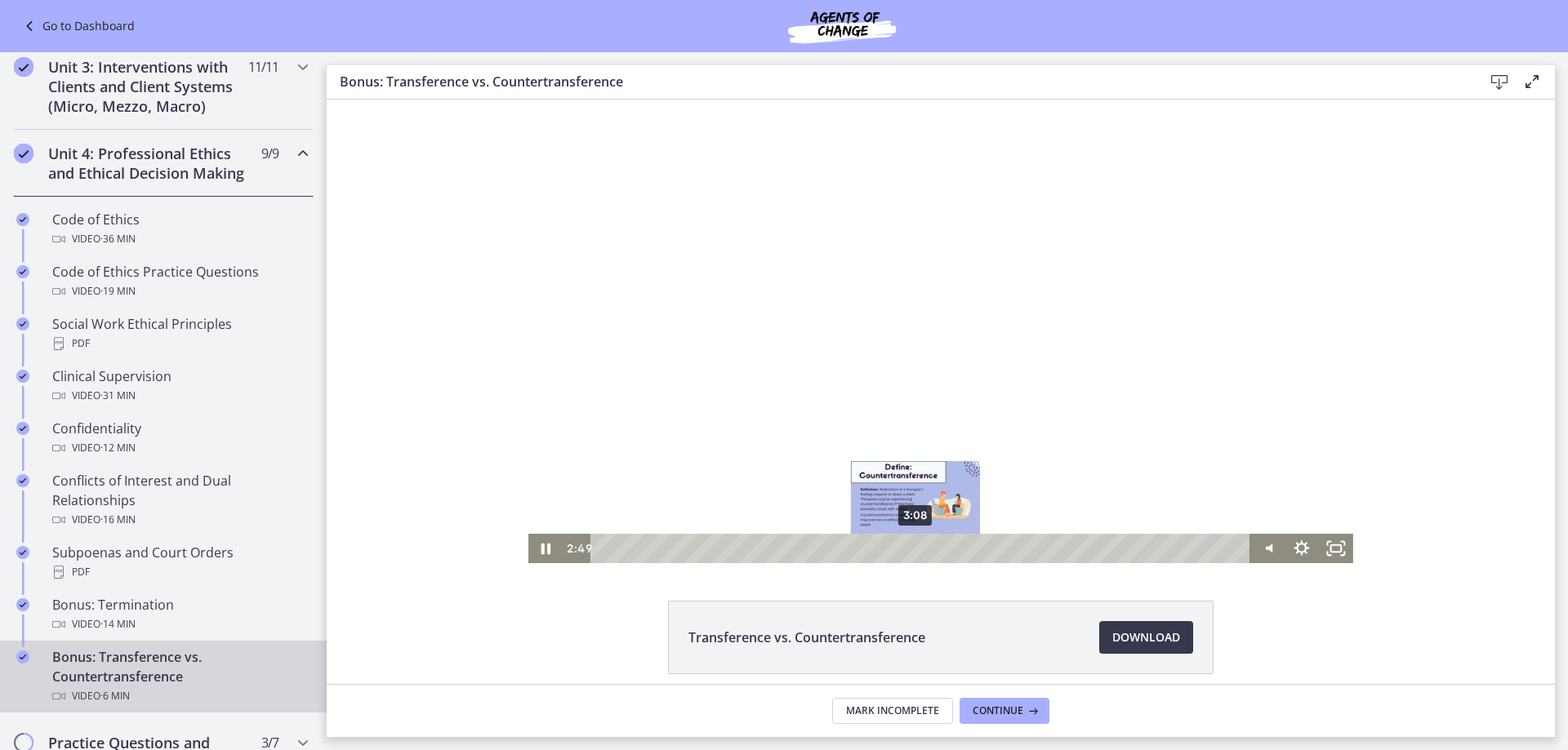
click at [910, 544] on div "3:08" at bounding box center [922, 548] width 638 height 29
click at [941, 544] on div "3:26" at bounding box center [922, 548] width 638 height 29
click at [960, 544] on div "3:38" at bounding box center [922, 548] width 638 height 29
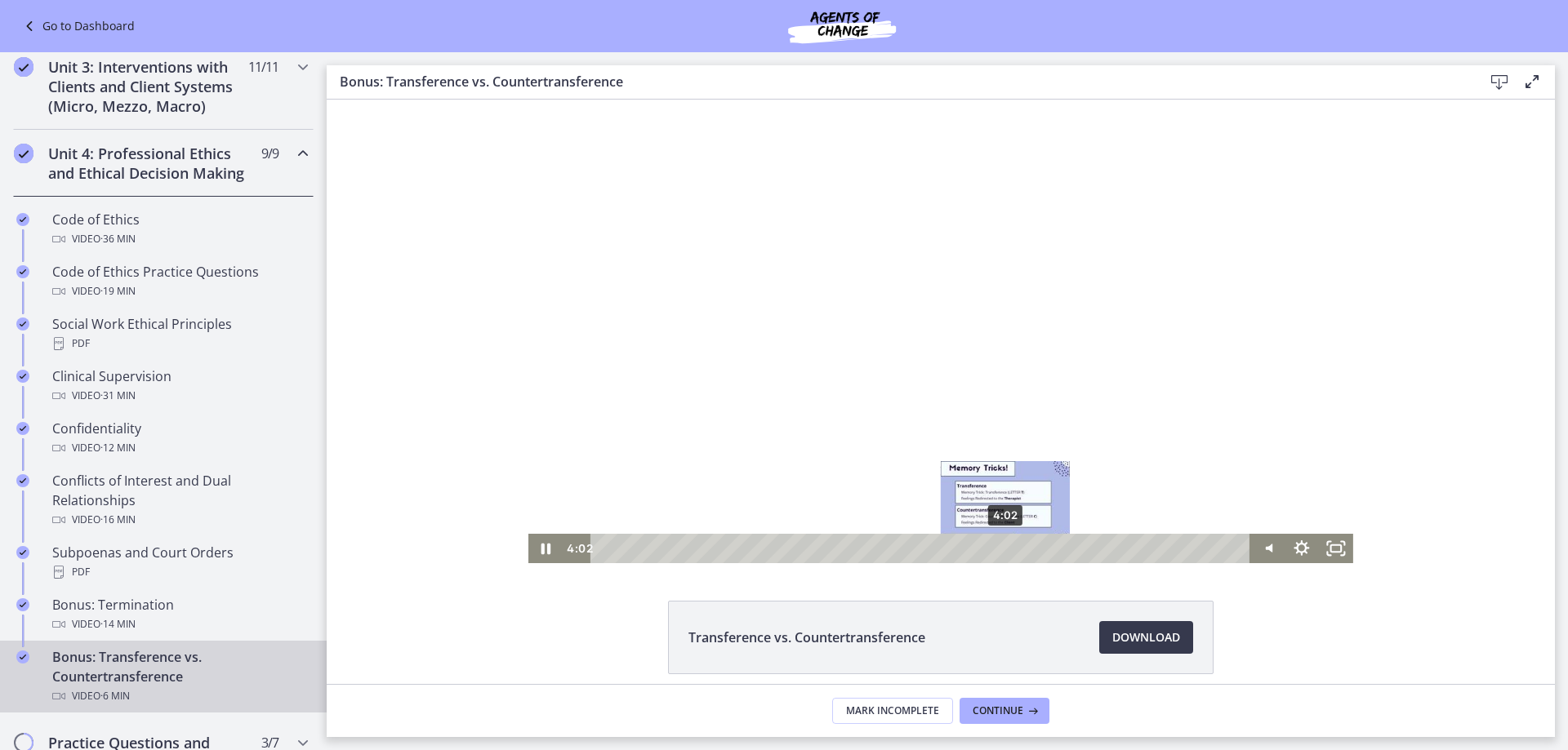
click at [999, 544] on div "4:02" at bounding box center [922, 548] width 638 height 29
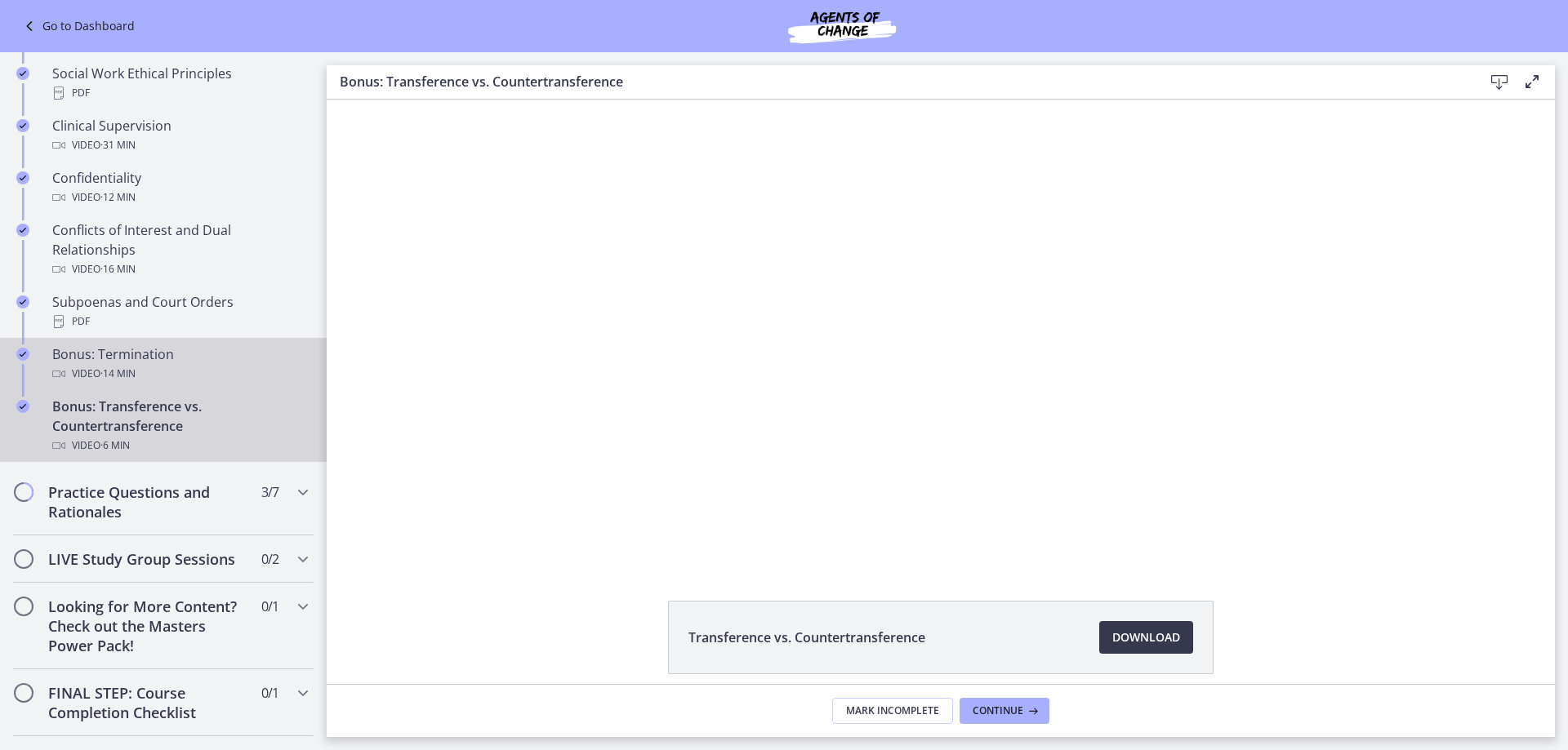
scroll to position [898, 0]
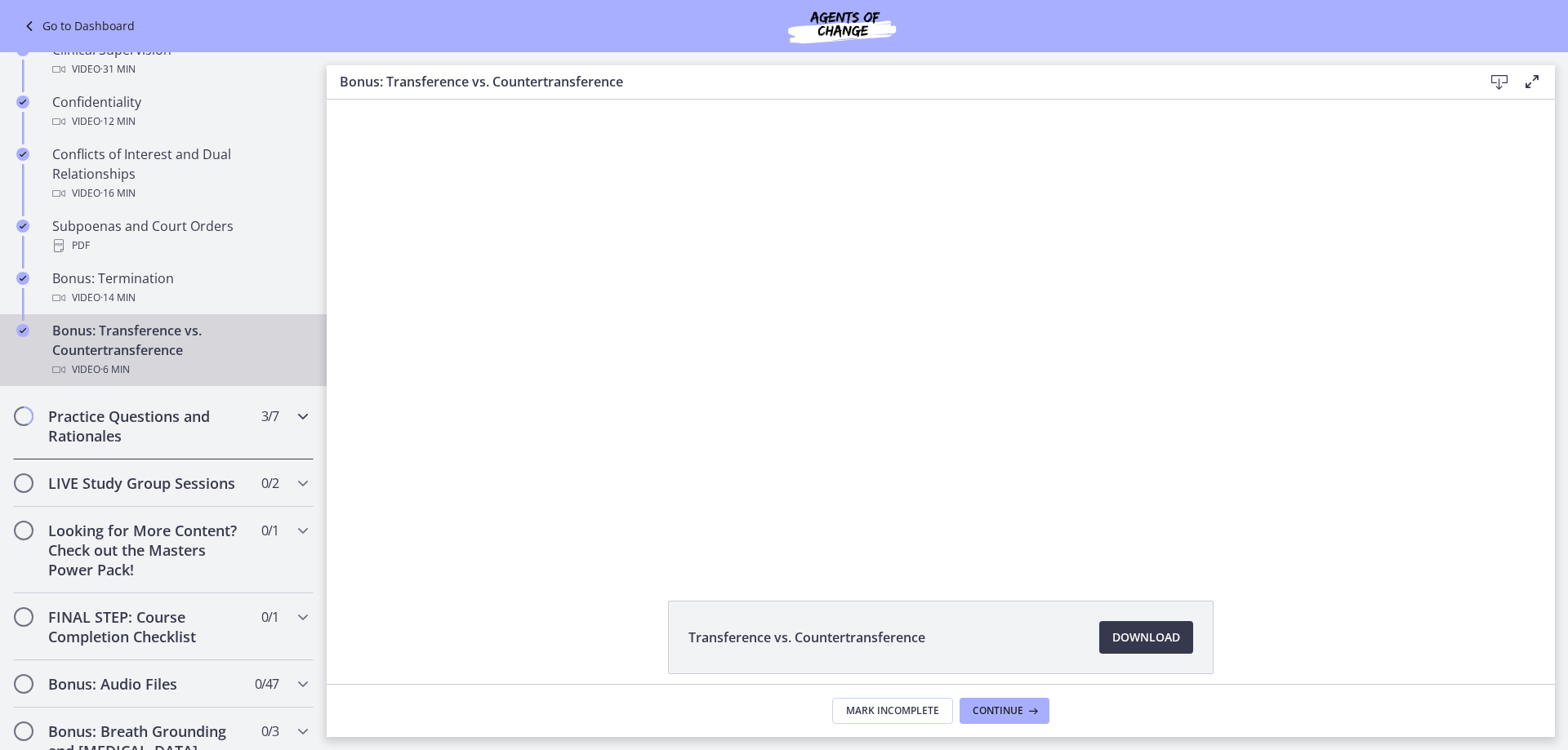
click at [293, 426] on icon "Chapters" at bounding box center [303, 417] width 20 height 20
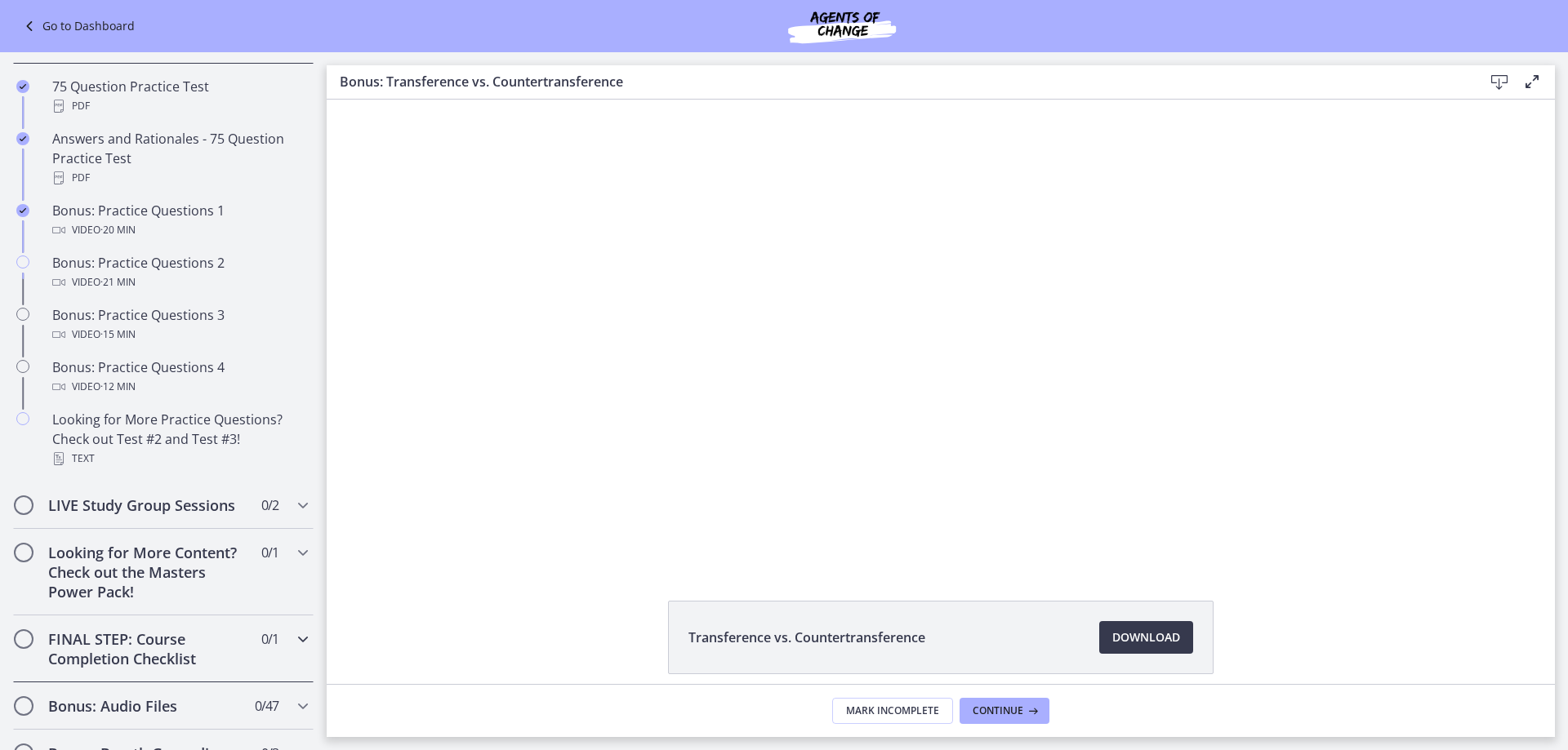
scroll to position [735, 0]
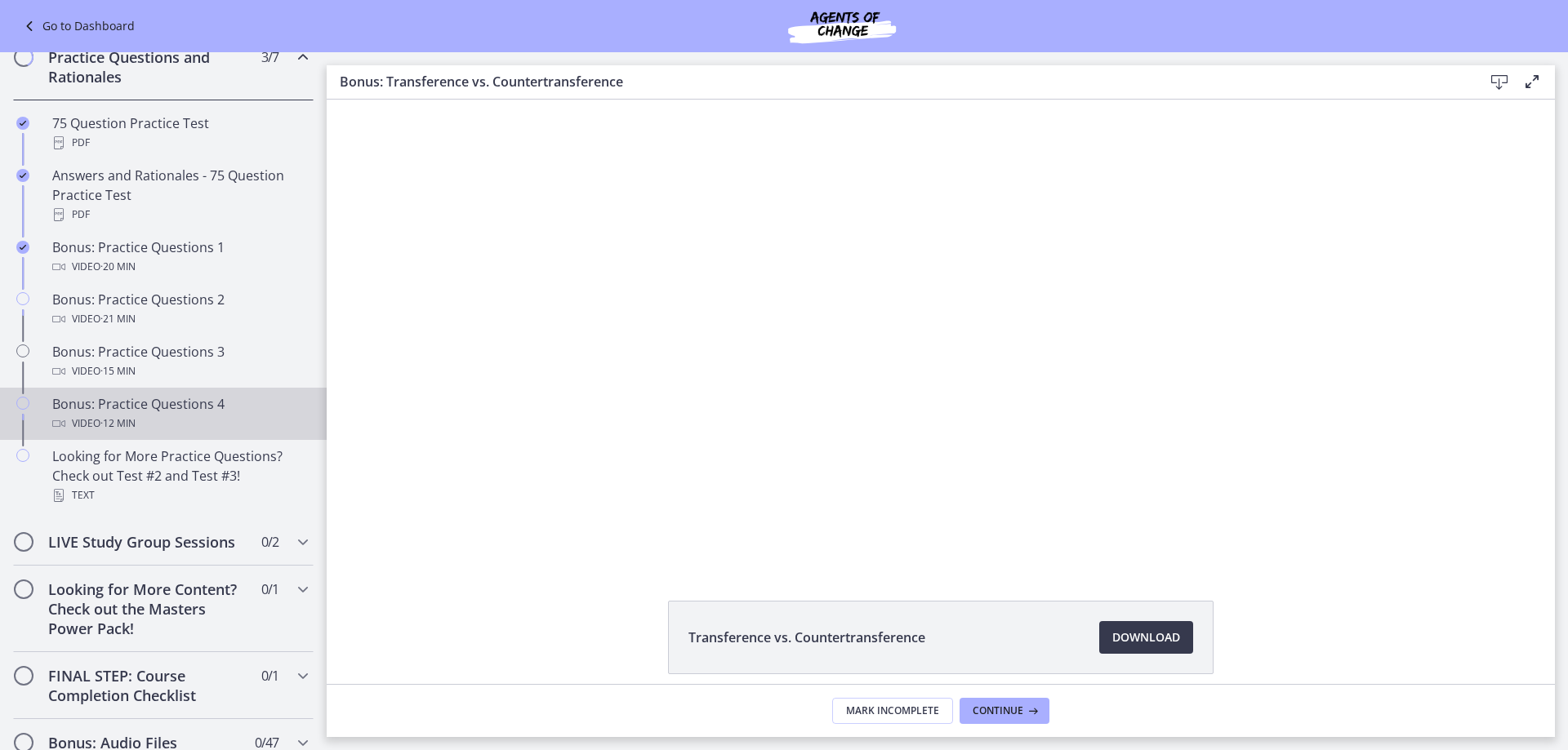
click at [142, 415] on div "Bonus: Practice Questions 4 Video · 12 min" at bounding box center [179, 414] width 254 height 39
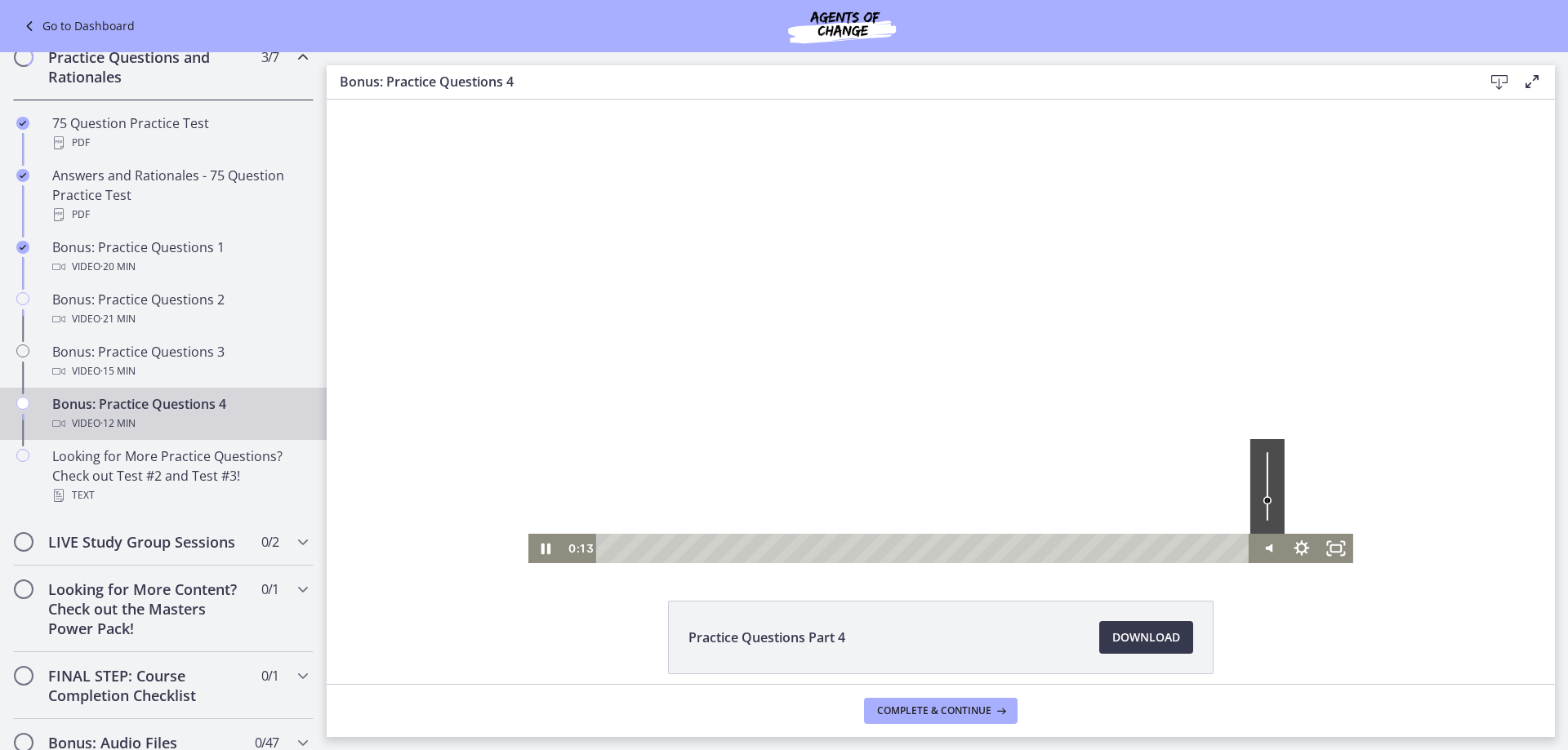
click at [1257, 483] on div "Volume" at bounding box center [1266, 486] width 34 height 94
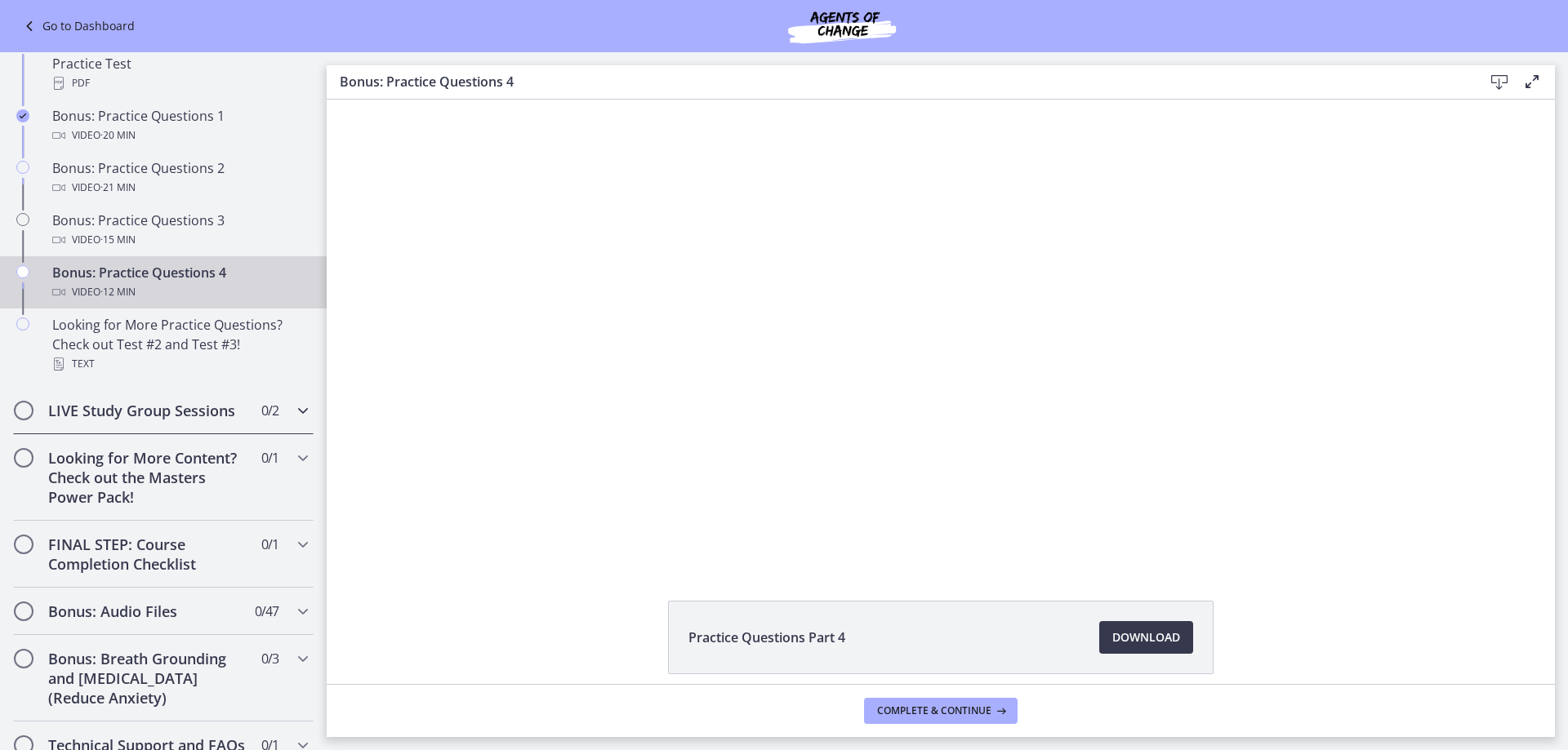
scroll to position [898, 0]
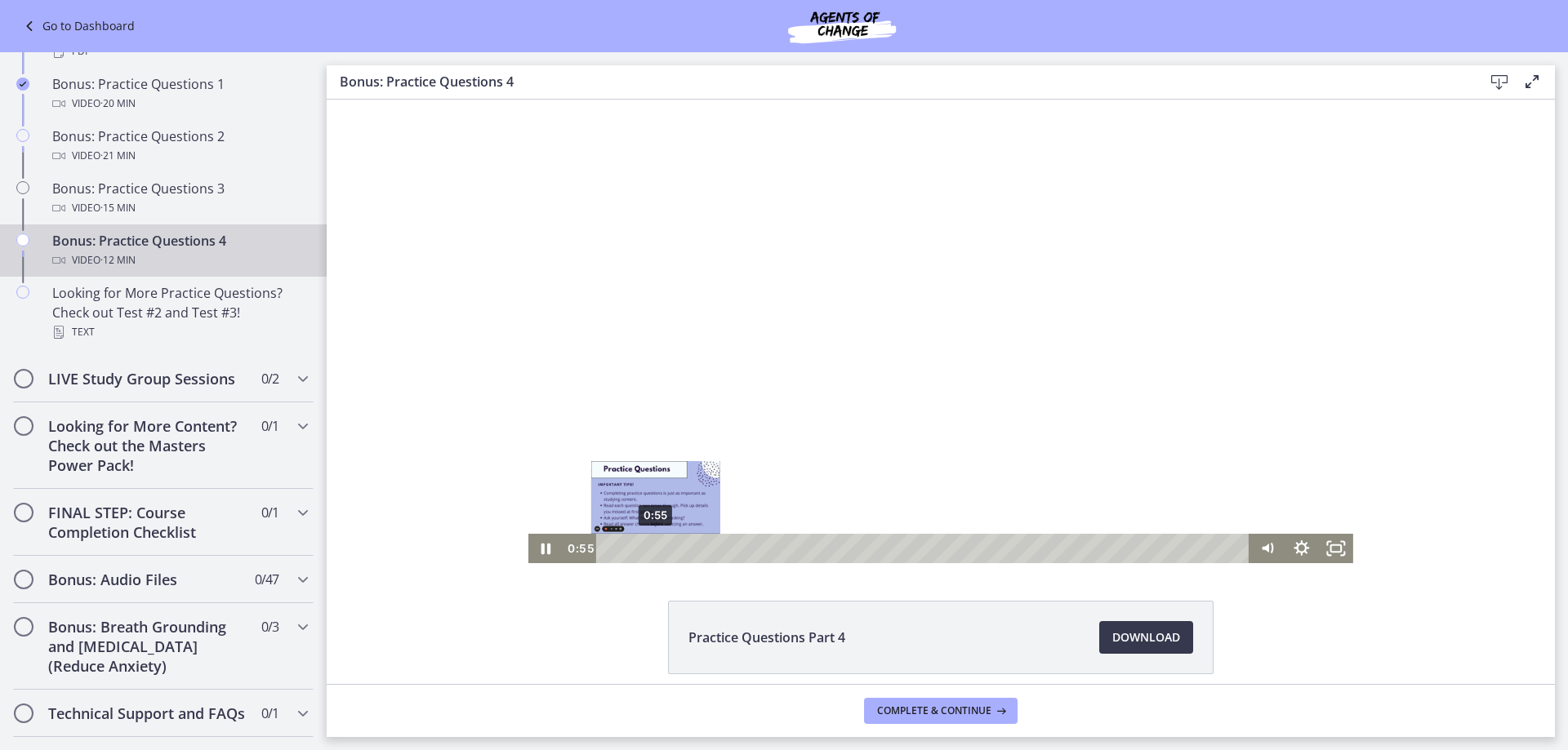
click at [649, 549] on div "0:55" at bounding box center [925, 548] width 633 height 29
click at [656, 548] on div "1:04" at bounding box center [925, 548] width 633 height 29
click at [662, 547] on div "1:10" at bounding box center [925, 548] width 633 height 29
click at [672, 547] on div "1:22" at bounding box center [925, 548] width 633 height 29
click at [683, 547] on div "1:33" at bounding box center [925, 548] width 633 height 29
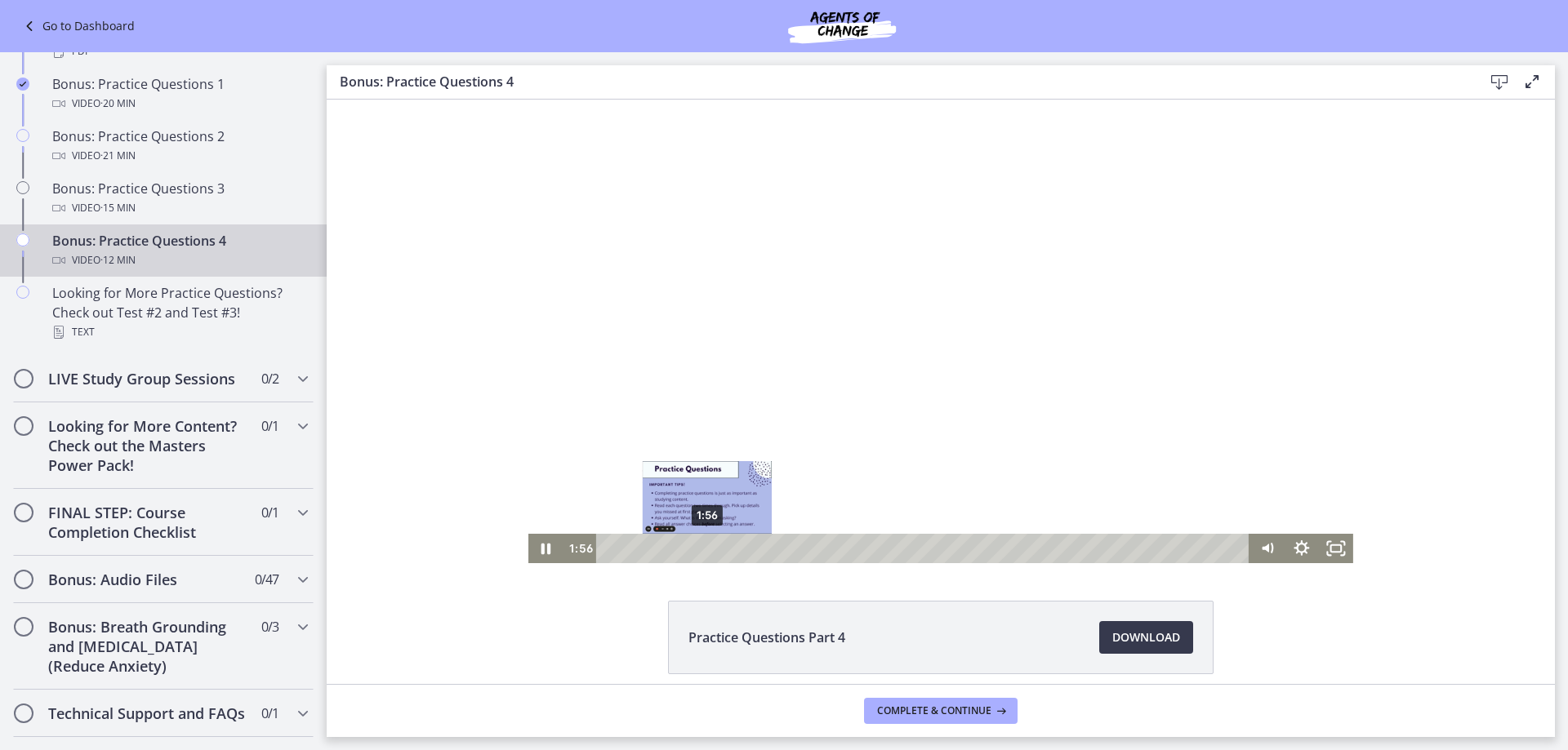
click at [700, 548] on div "1:56" at bounding box center [925, 548] width 633 height 29
click at [718, 548] on div "2:16" at bounding box center [925, 548] width 633 height 29
click at [712, 549] on div "2:09" at bounding box center [925, 548] width 633 height 29
click at [757, 548] on div "3:03" at bounding box center [925, 548] width 633 height 29
click at [769, 549] on div "3:16" at bounding box center [925, 548] width 633 height 29
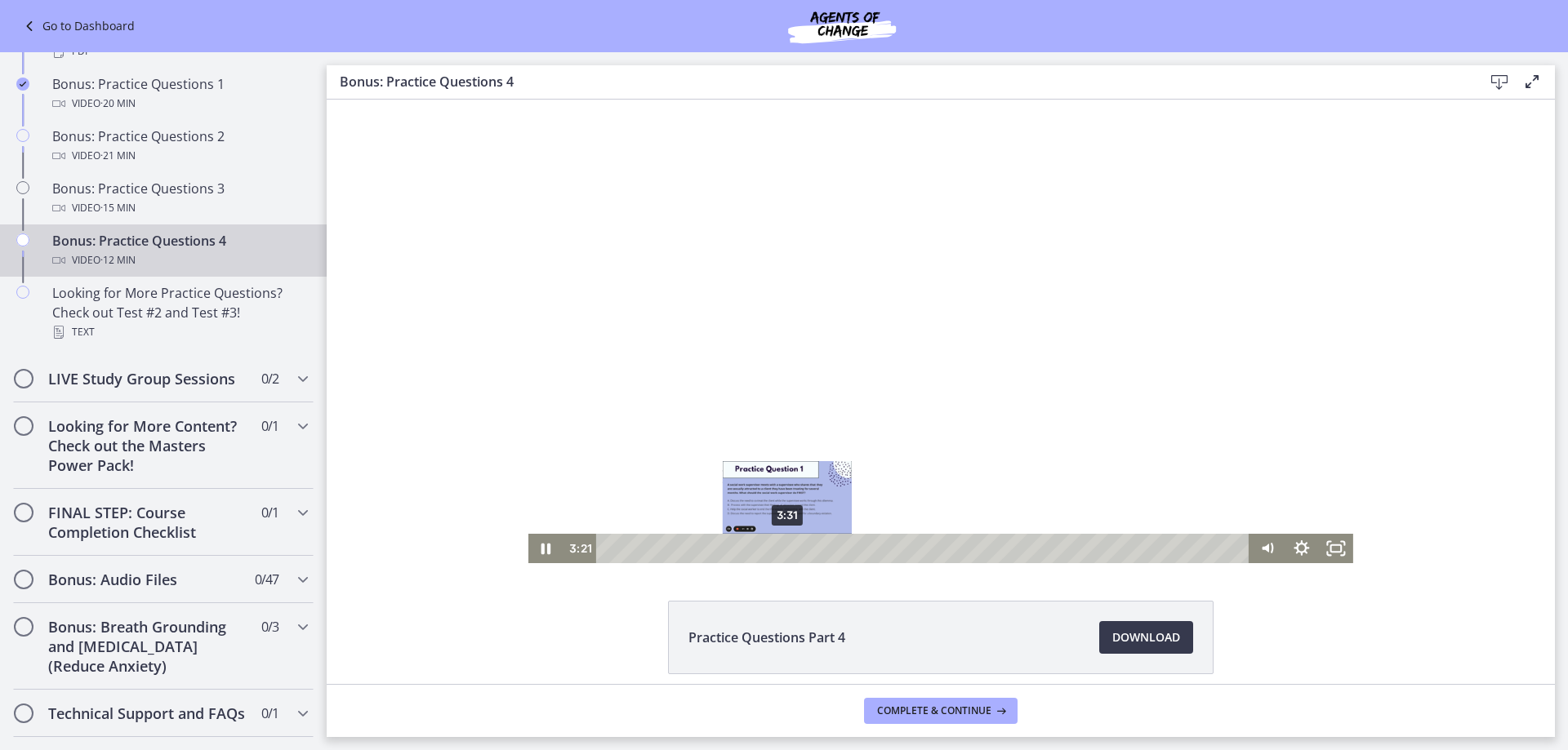
click at [782, 549] on div "3:31" at bounding box center [925, 548] width 633 height 29
click at [832, 549] on div "4:30" at bounding box center [925, 548] width 633 height 29
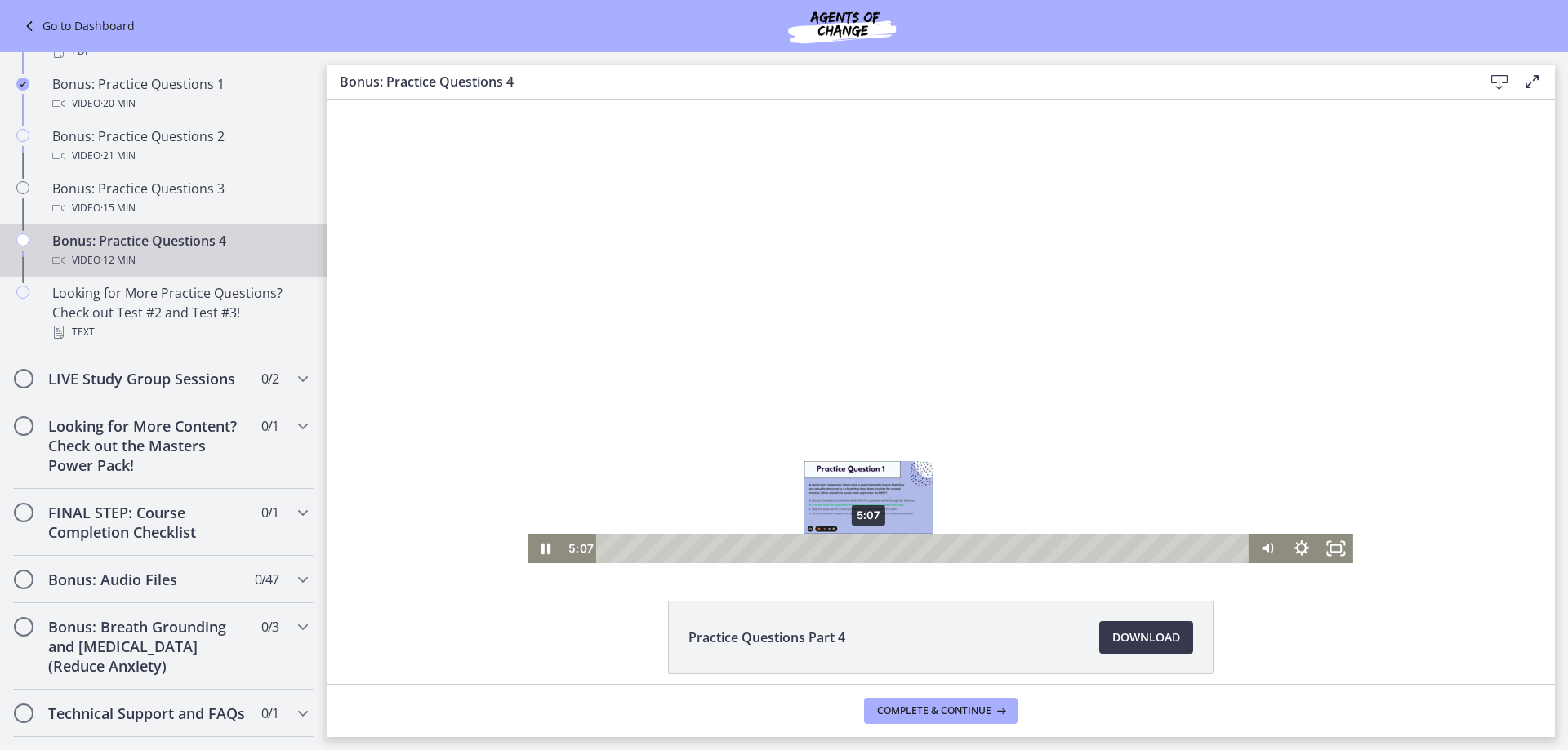
click at [863, 549] on div "5:07" at bounding box center [925, 548] width 633 height 29
click at [869, 548] on div "5:15" at bounding box center [925, 548] width 633 height 29
click at [876, 548] on div "5:22" at bounding box center [925, 548] width 633 height 29
click at [883, 549] on div "5:31" at bounding box center [925, 548] width 633 height 29
click at [890, 547] on div "Playbar" at bounding box center [893, 549] width 10 height 10
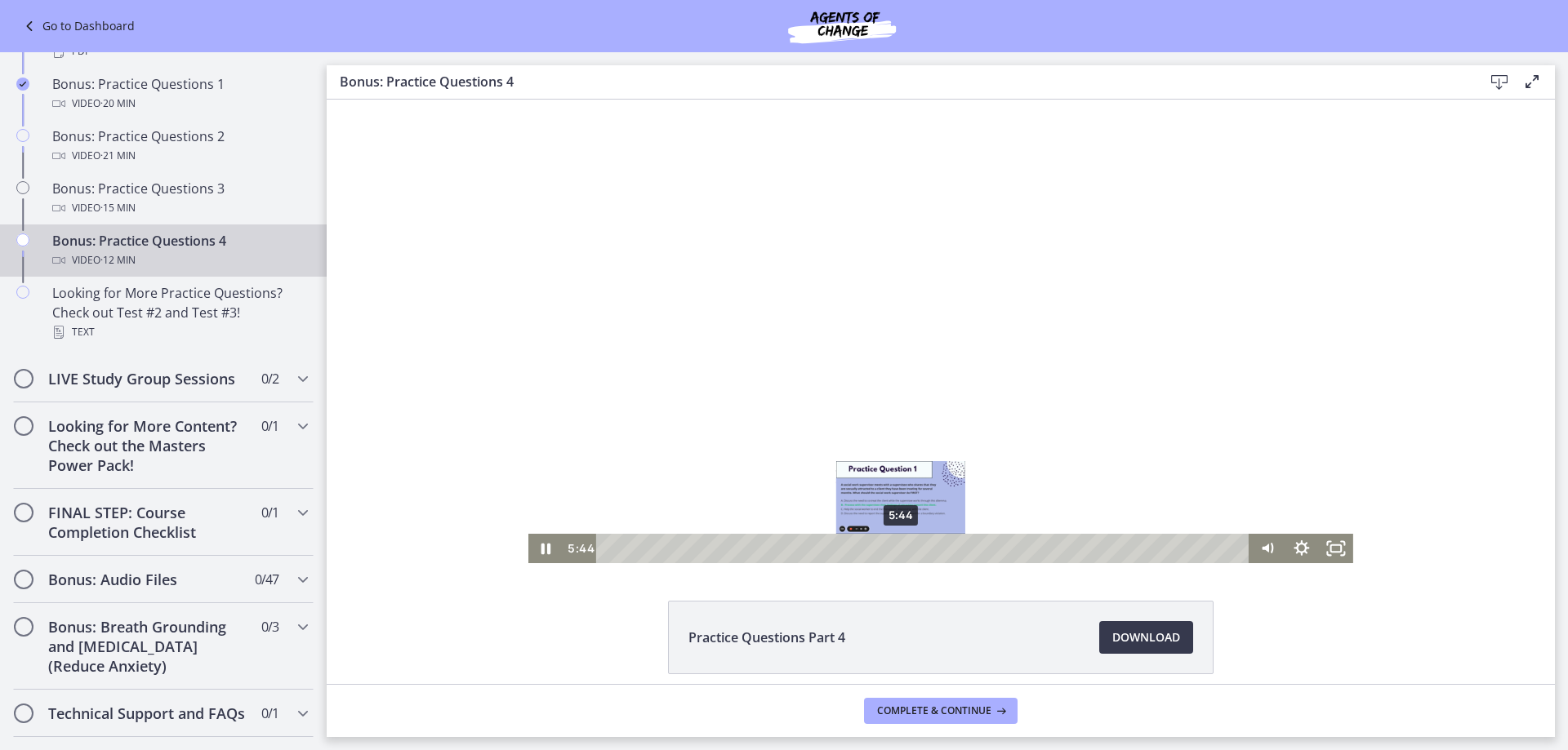
click at [895, 547] on div "5:44" at bounding box center [925, 548] width 633 height 29
click at [901, 547] on div "5:51" at bounding box center [925, 548] width 633 height 29
click at [941, 549] on div "6:38" at bounding box center [925, 548] width 633 height 29
click at [959, 546] on div "6:59" at bounding box center [925, 548] width 633 height 29
click at [966, 548] on div "7:08" at bounding box center [925, 548] width 633 height 29
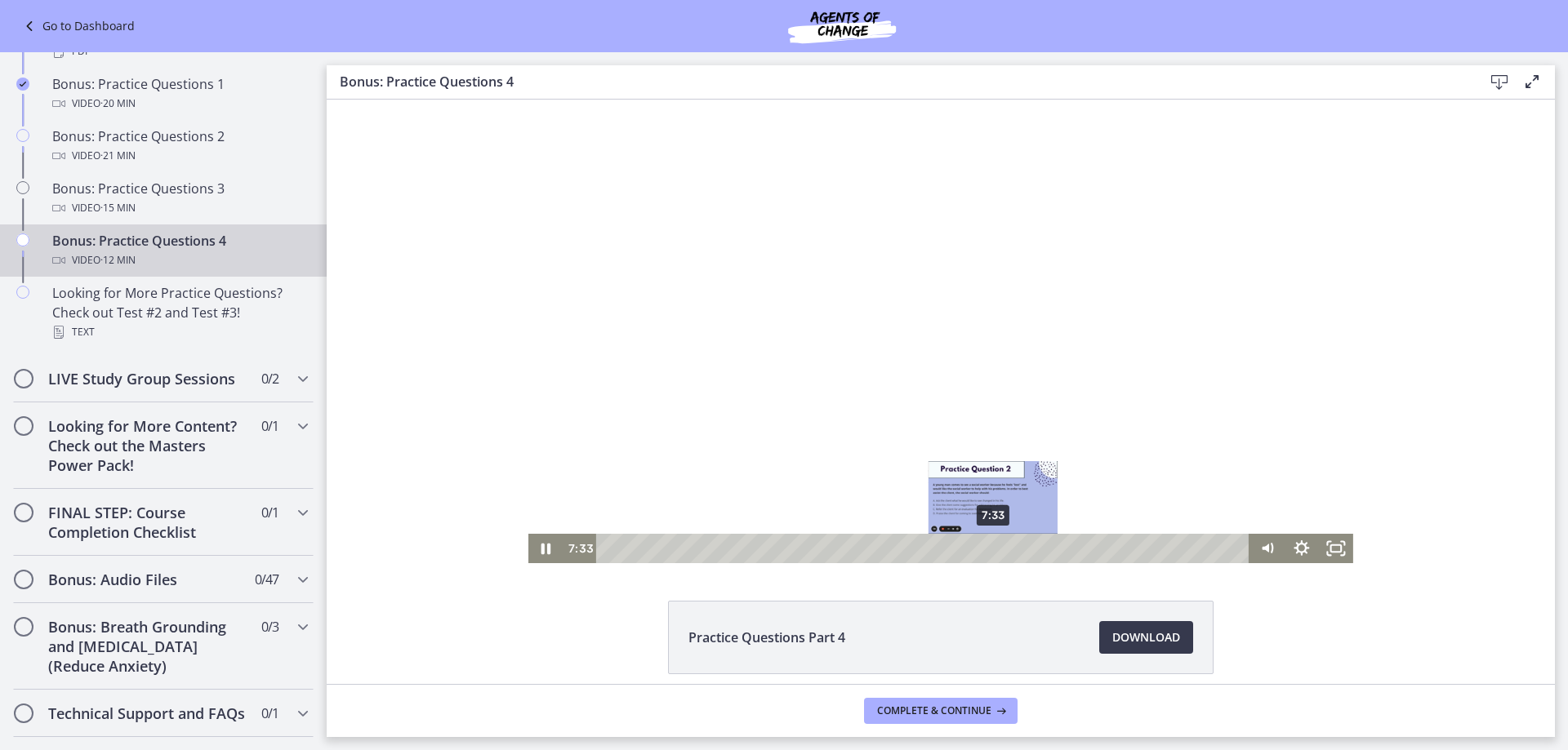
click at [987, 549] on div "7:33" at bounding box center [925, 548] width 633 height 29
click at [999, 546] on div "7:47" at bounding box center [925, 548] width 633 height 29
click at [1008, 546] on div "7:57" at bounding box center [925, 548] width 633 height 29
click at [1014, 547] on div "8:04" at bounding box center [925, 548] width 633 height 29
click at [1021, 548] on div "8:12" at bounding box center [925, 548] width 633 height 29
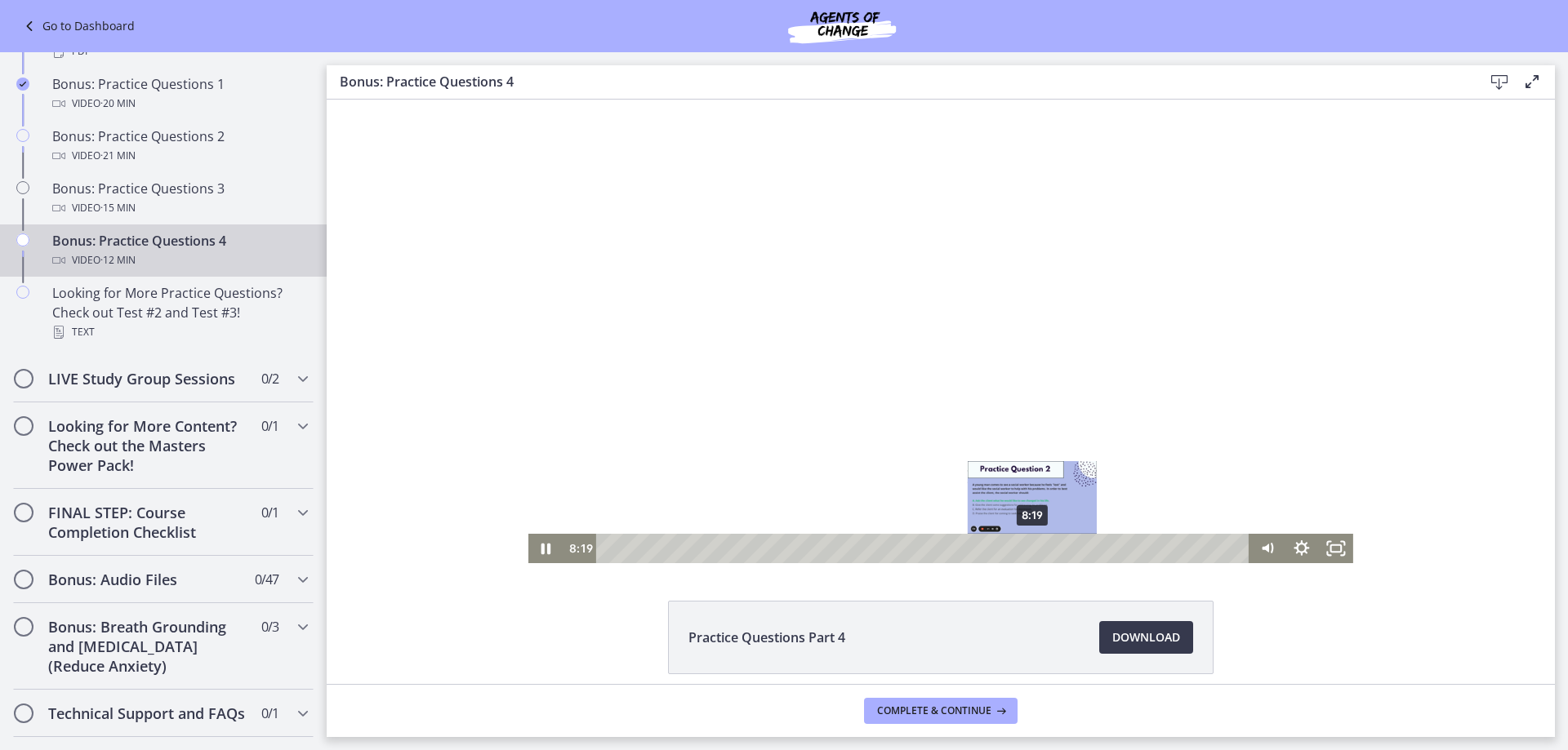
click at [1026, 548] on div "8:19" at bounding box center [925, 548] width 633 height 29
click at [1030, 547] on div "Playbar" at bounding box center [1035, 549] width 10 height 10
click at [1075, 546] on div "9:16" at bounding box center [925, 548] width 633 height 29
click at [1097, 548] on div "9:43" at bounding box center [925, 548] width 633 height 29
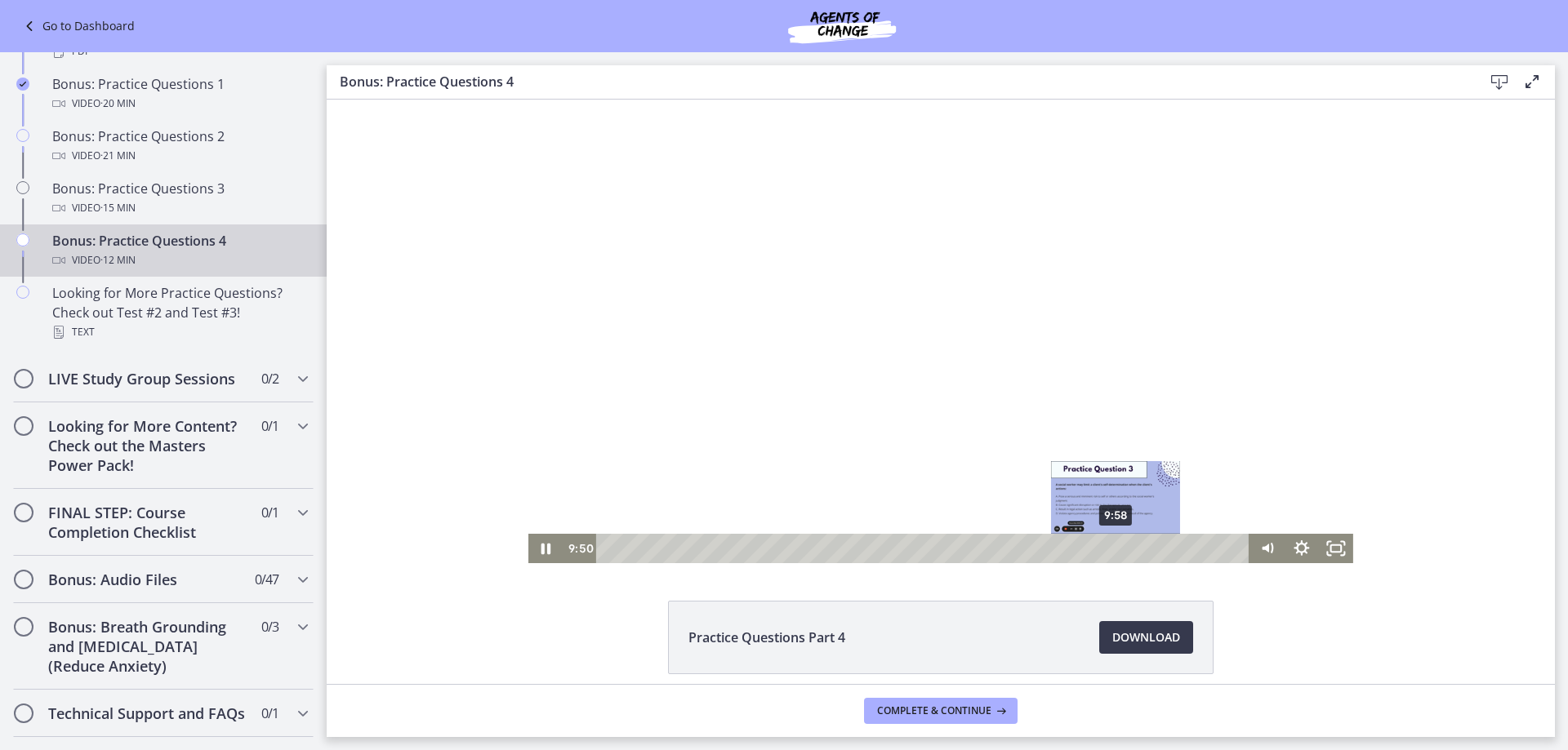
click at [1111, 548] on div "9:58" at bounding box center [925, 548] width 633 height 29
click at [1120, 549] on div "10:10" at bounding box center [925, 548] width 633 height 29
click at [1149, 549] on div "10:43" at bounding box center [925, 548] width 633 height 29
click at [1154, 549] on div "10:50" at bounding box center [925, 548] width 633 height 29
click at [1172, 547] on div "11:10" at bounding box center [925, 548] width 633 height 29
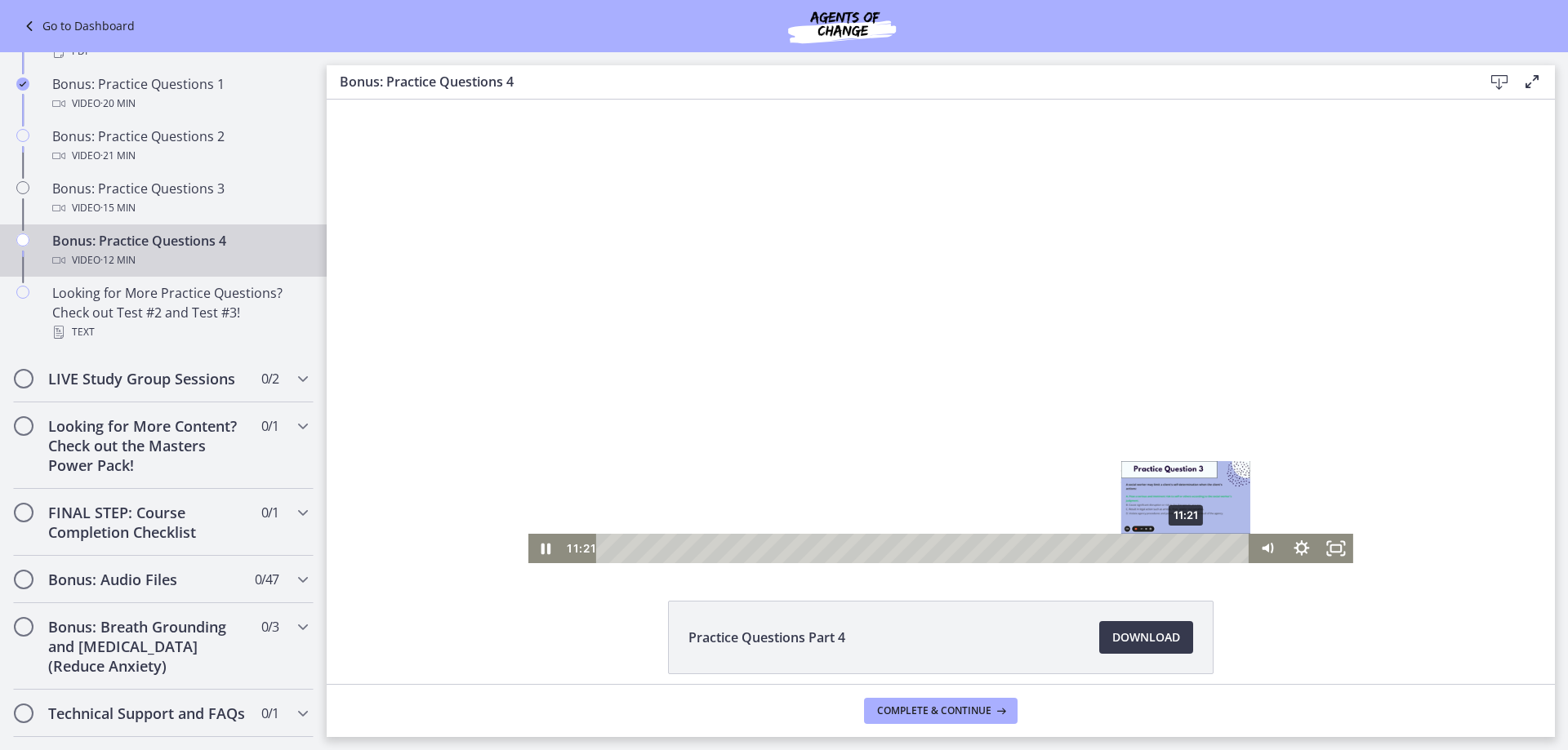
click at [1181, 547] on div "11:21" at bounding box center [925, 548] width 633 height 29
click at [1188, 549] on div "11:31" at bounding box center [925, 548] width 633 height 29
click at [1197, 546] on div "11:40" at bounding box center [925, 548] width 633 height 29
click at [1200, 546] on div "Playbar" at bounding box center [1203, 549] width 10 height 10
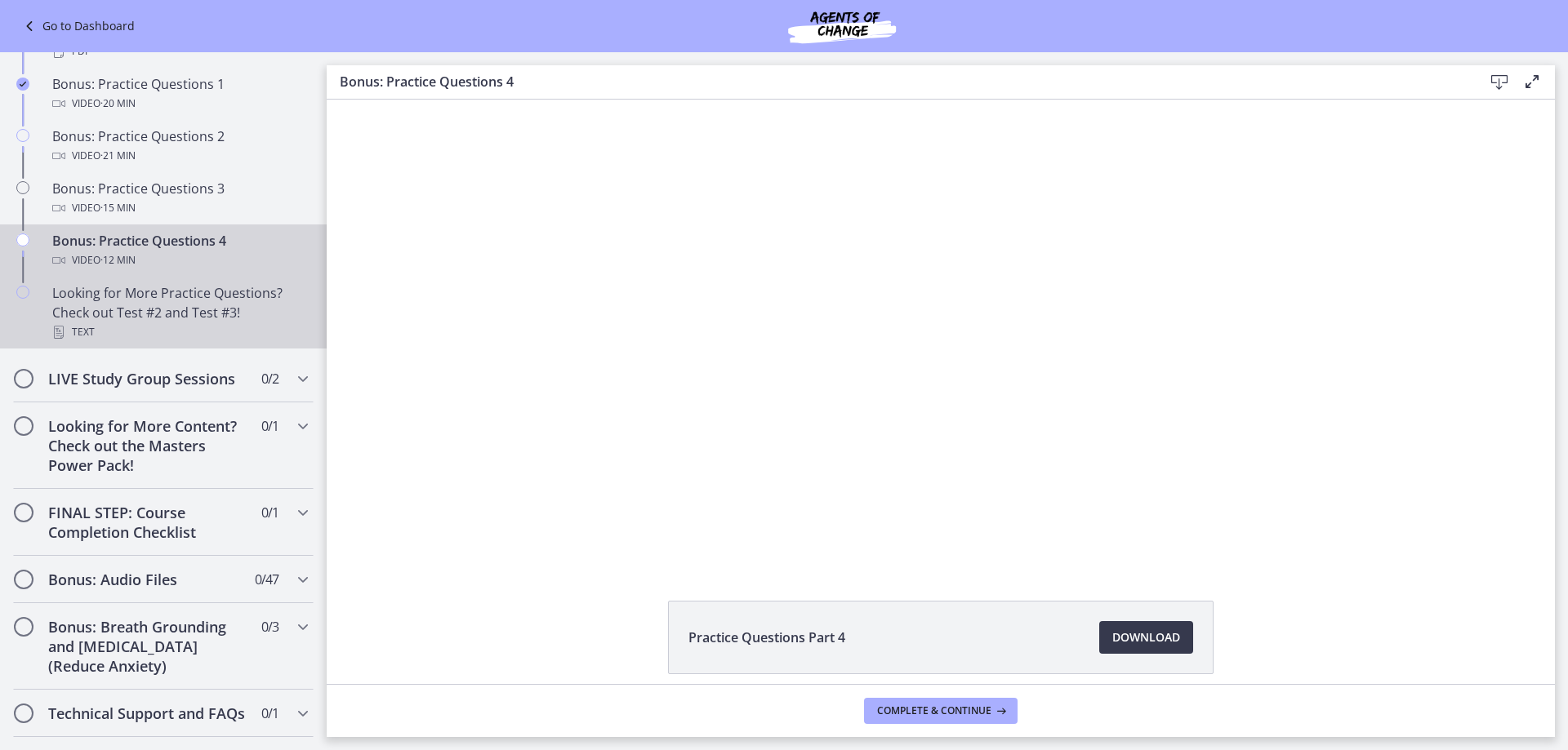
click at [108, 342] on div "Text" at bounding box center [179, 332] width 254 height 20
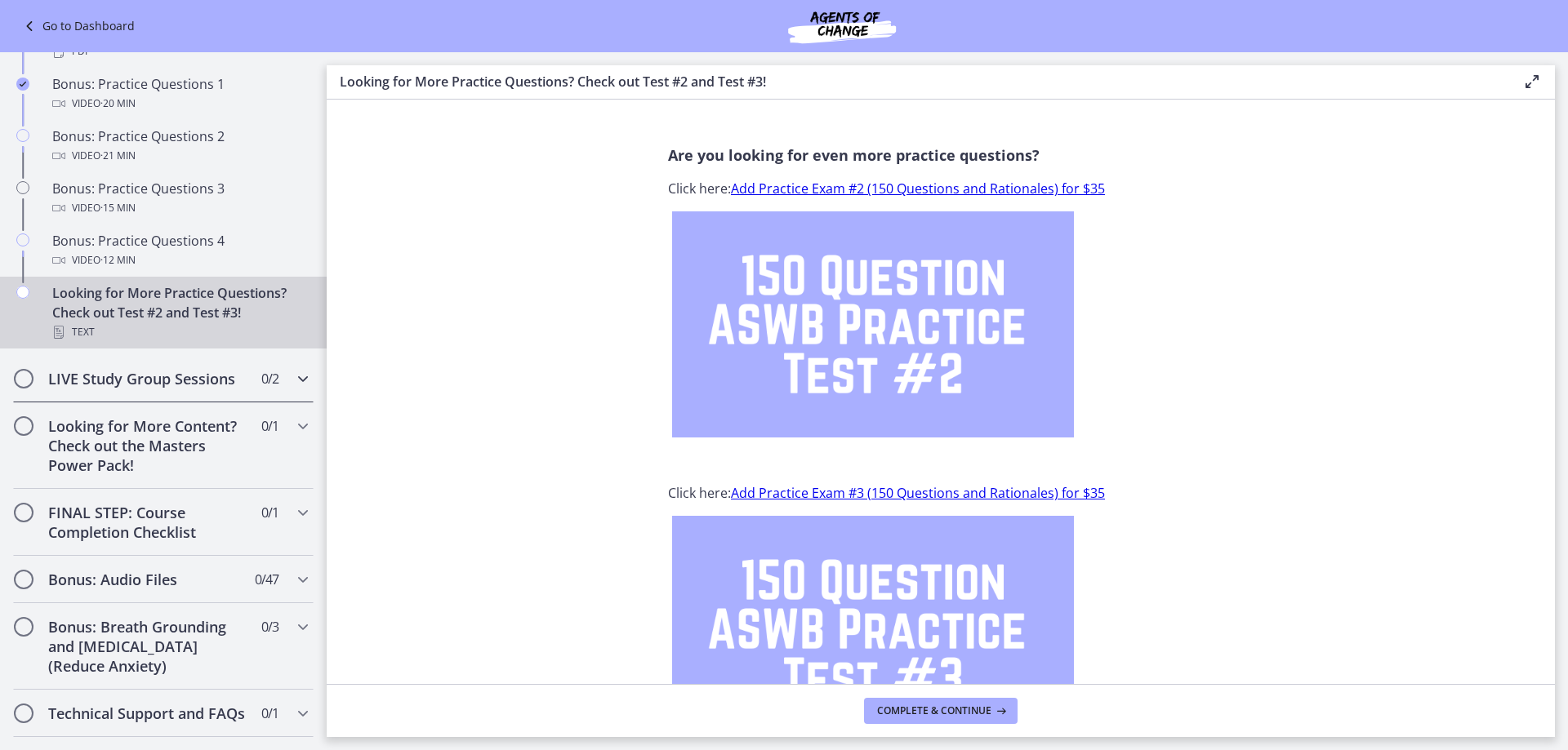
click at [293, 389] on icon "Chapters" at bounding box center [303, 379] width 20 height 20
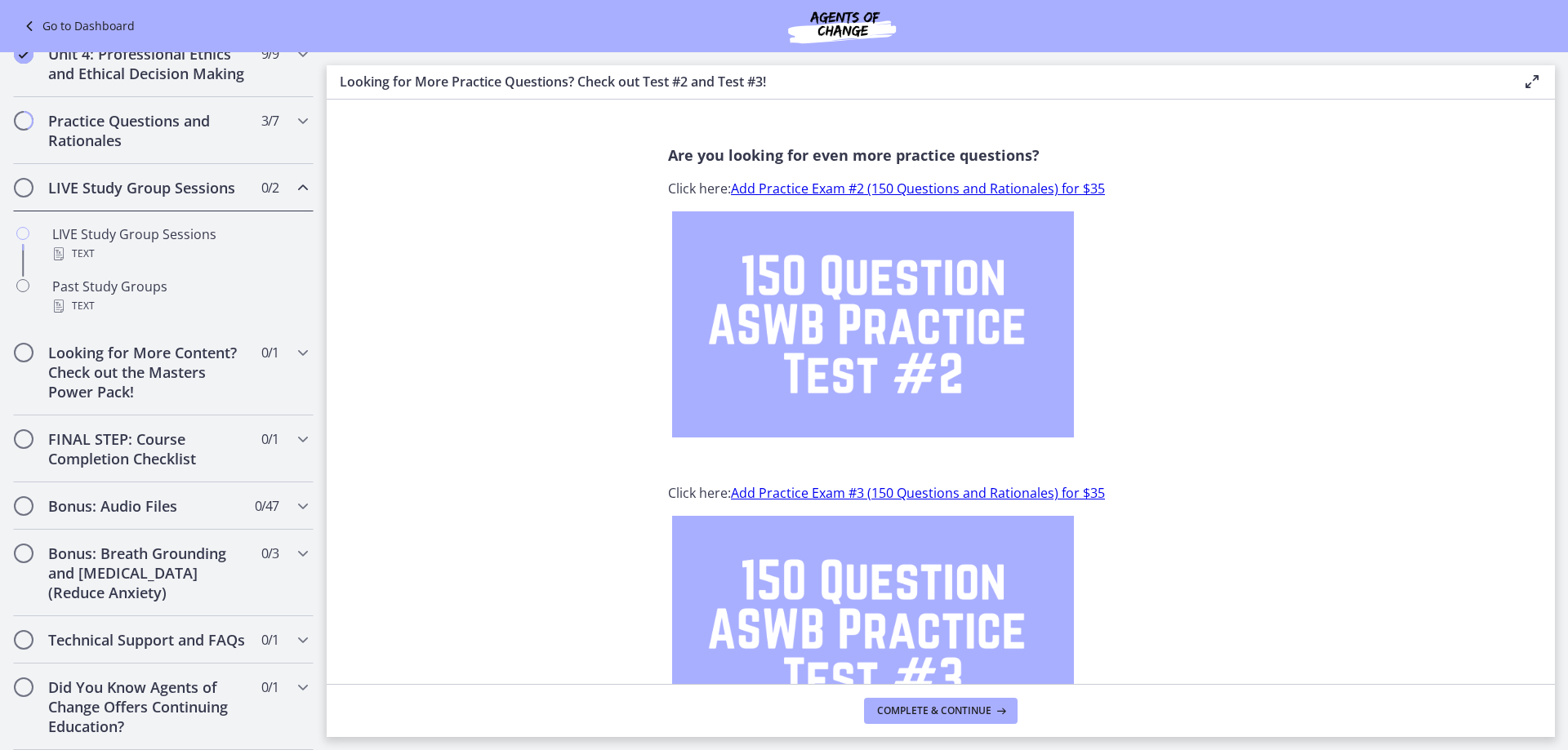
scroll to position [710, 0]
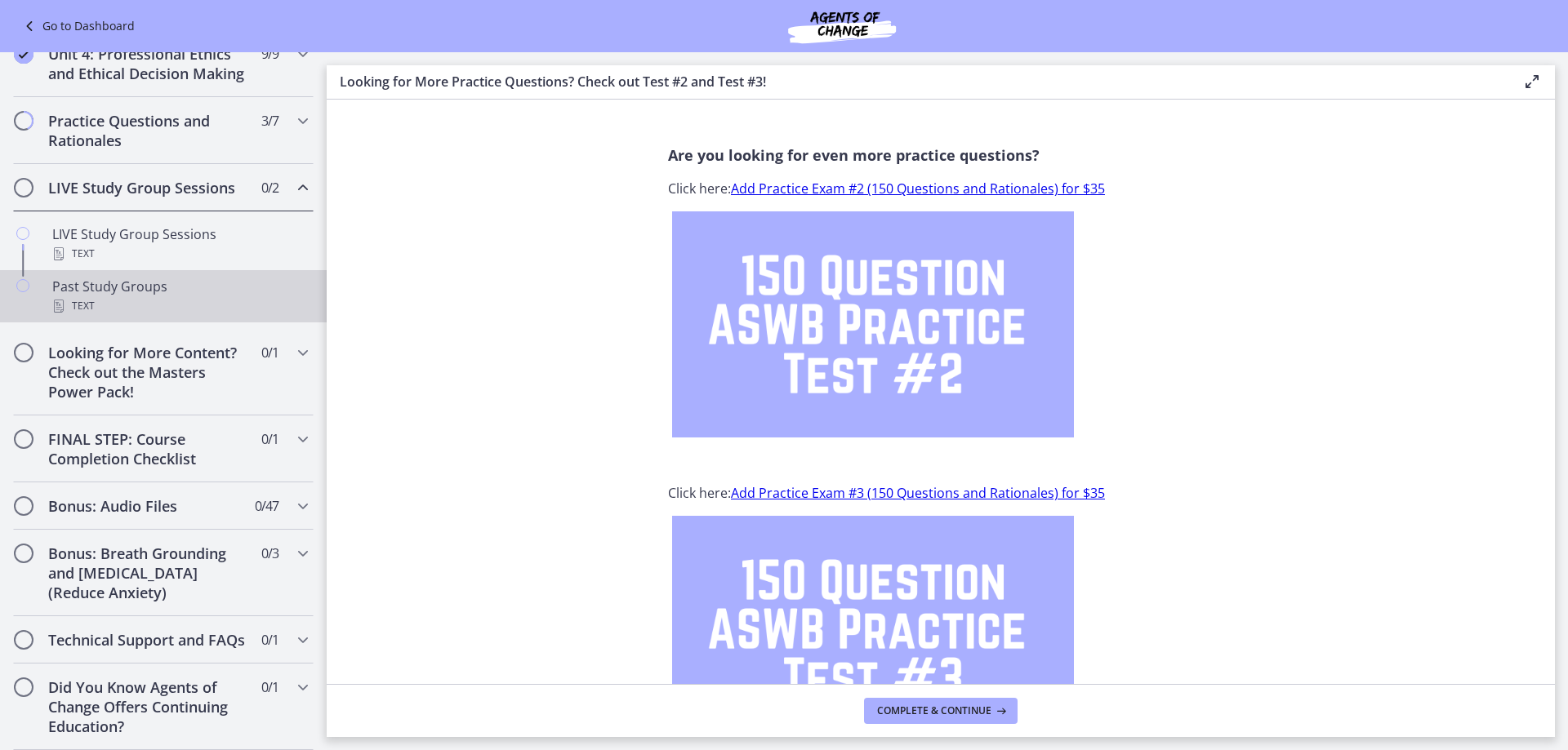
click at [121, 277] on div "Past Study Groups Text" at bounding box center [179, 296] width 254 height 39
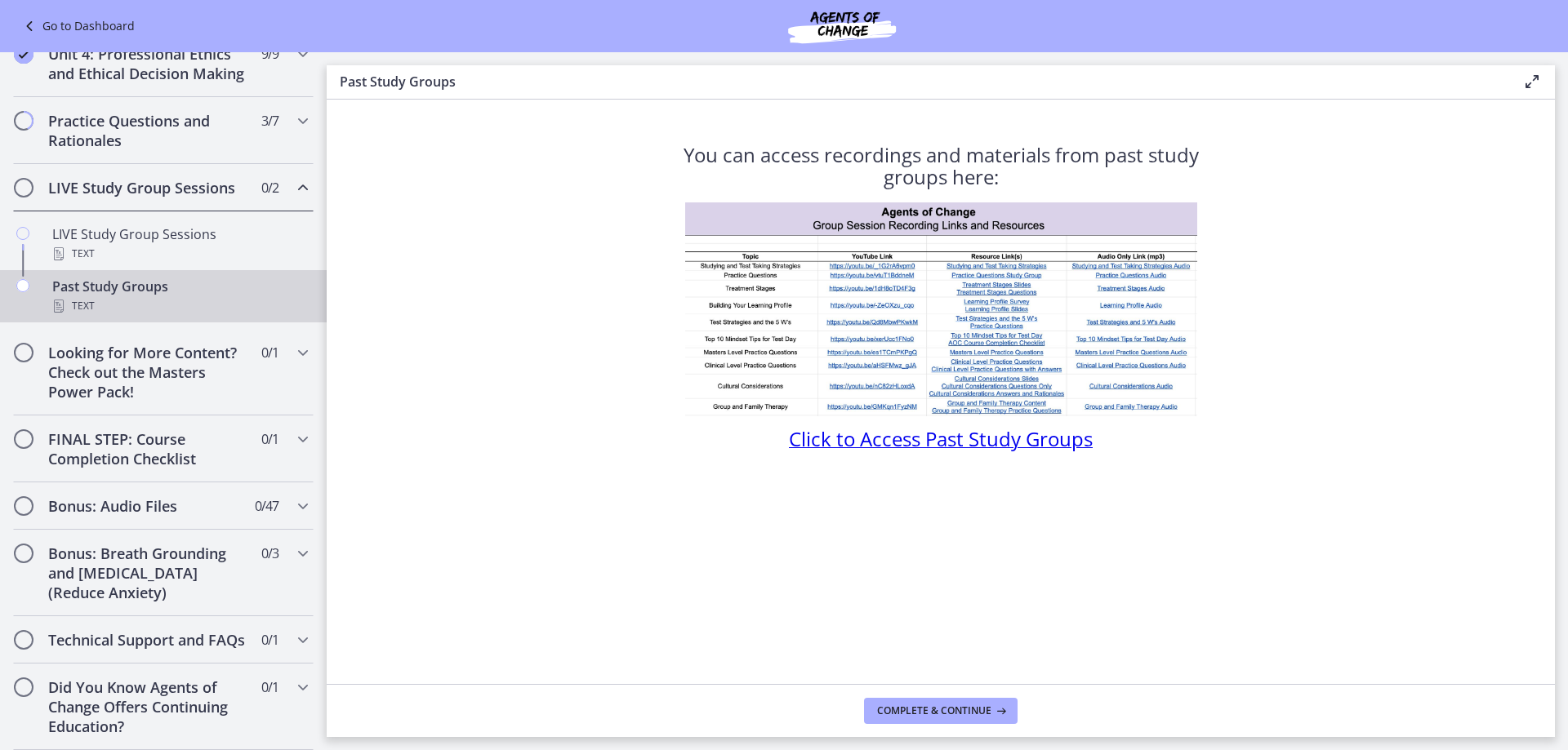
click at [815, 432] on span "Click to Access Past Study Groups" at bounding box center [941, 438] width 304 height 27
